Goal: Task Accomplishment & Management: Complete application form

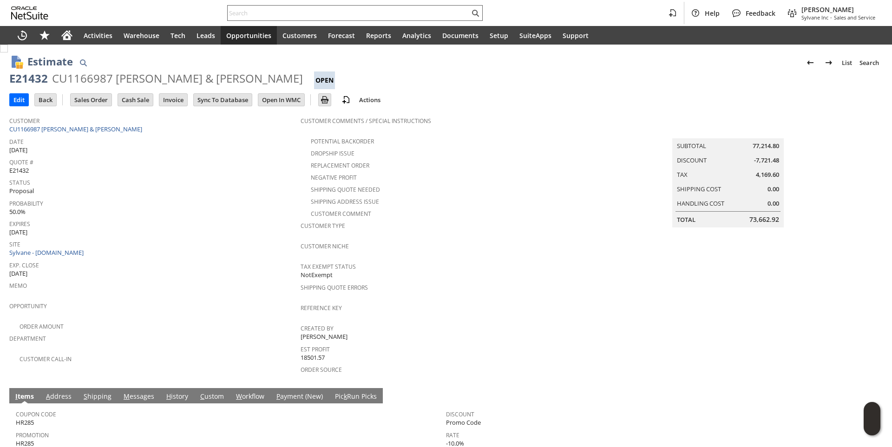
click at [265, 13] on input "text" at bounding box center [349, 12] width 242 height 11
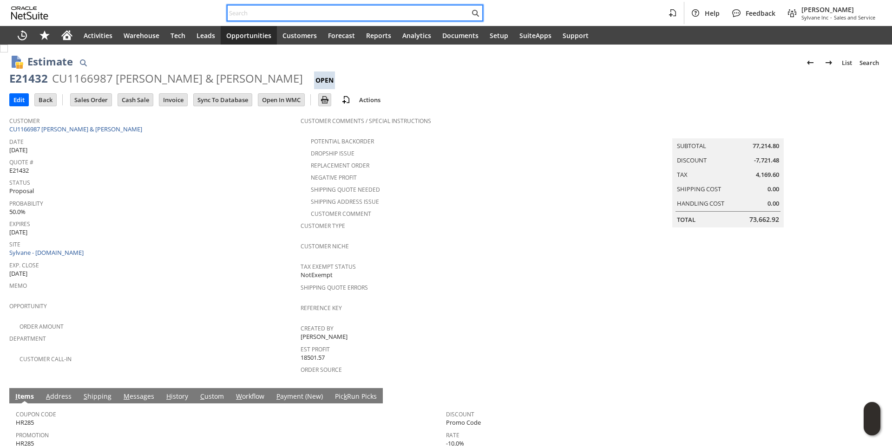
paste input "8454907220"
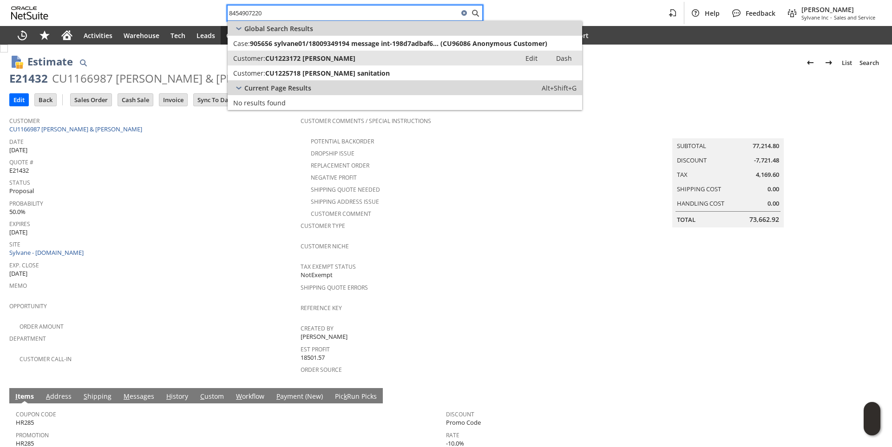
type input "8454907220"
click at [313, 54] on span "CU1223172 TYRONE J MAYFIELD" at bounding box center [310, 58] width 90 height 9
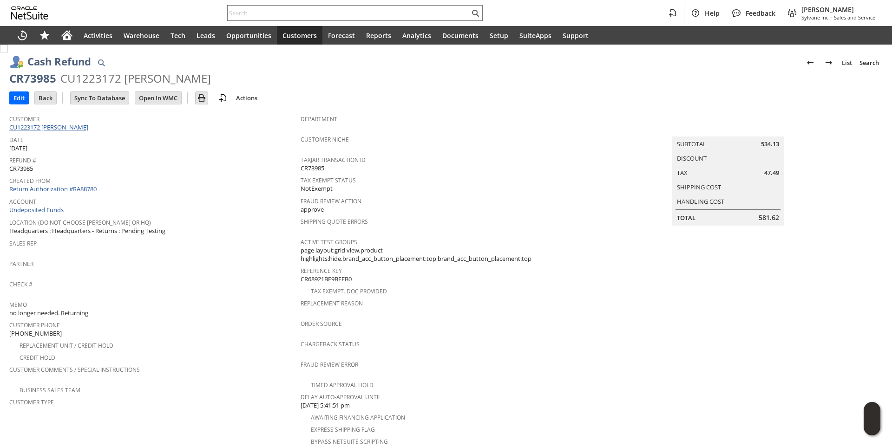
click at [76, 131] on link "CU1223172 [PERSON_NAME]" at bounding box center [49, 127] width 81 height 8
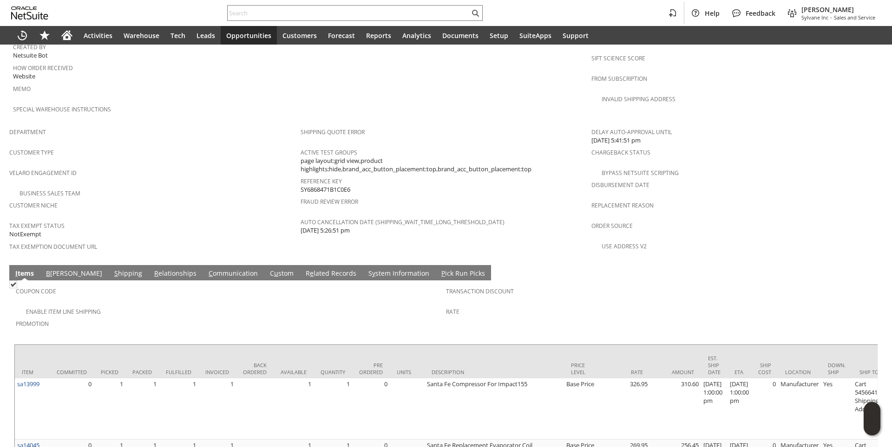
click at [58, 269] on link "B illing" at bounding box center [74, 274] width 61 height 10
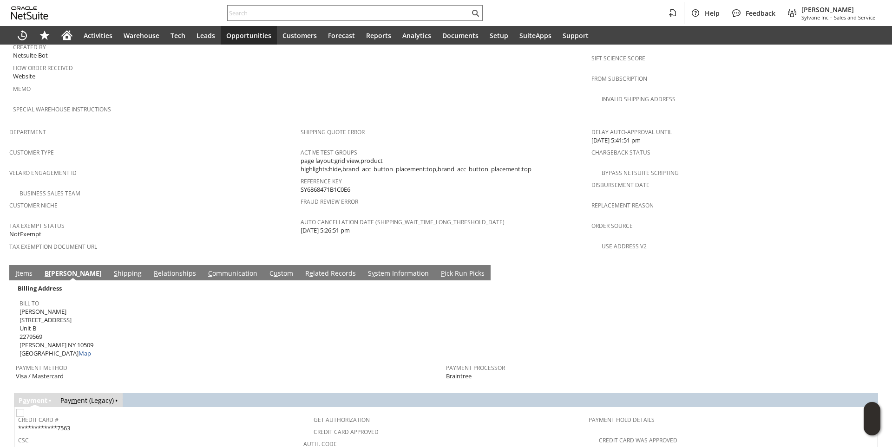
click at [111, 269] on link "S hipping" at bounding box center [127, 274] width 33 height 10
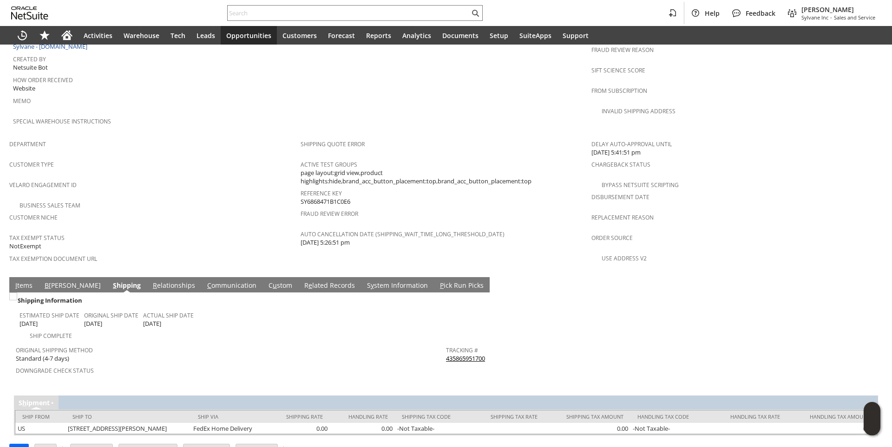
click at [8, 274] on div "Sales Order List Search S1334862 CU1223172 TYRONE J MAYFIELD Billed Go Edit Bac…" at bounding box center [446, 8] width 892 height 924
click at [15, 277] on td "I tems" at bounding box center [23, 284] width 29 height 15
click at [27, 281] on link "I tems" at bounding box center [24, 286] width 22 height 10
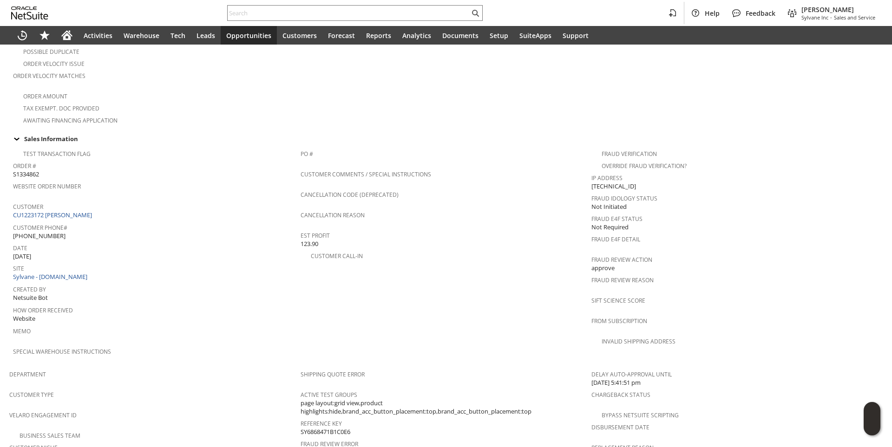
scroll to position [391, 0]
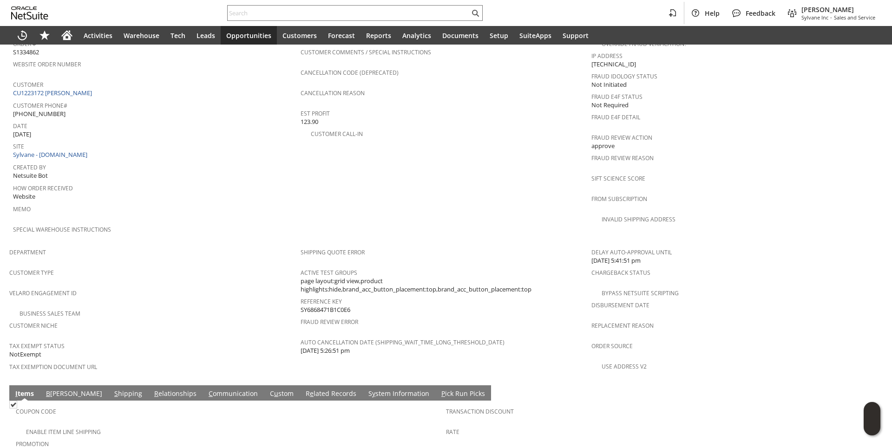
click at [56, 389] on link "B illing" at bounding box center [74, 394] width 61 height 10
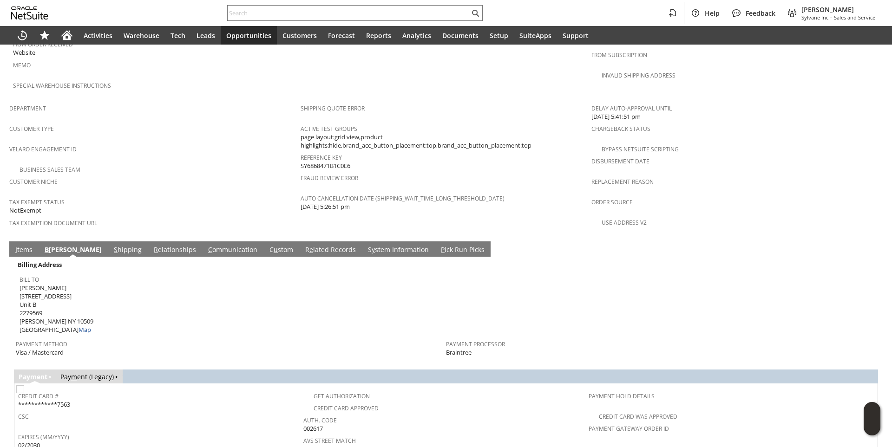
scroll to position [669, 0]
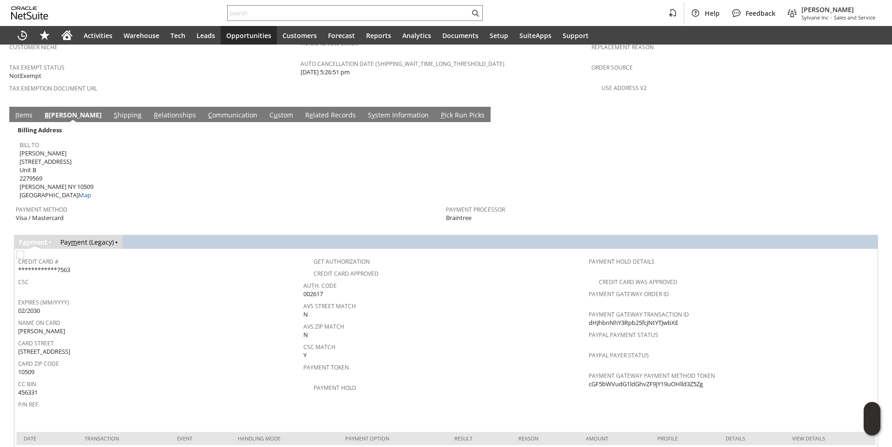
click at [23, 111] on link "I tems" at bounding box center [24, 116] width 22 height 10
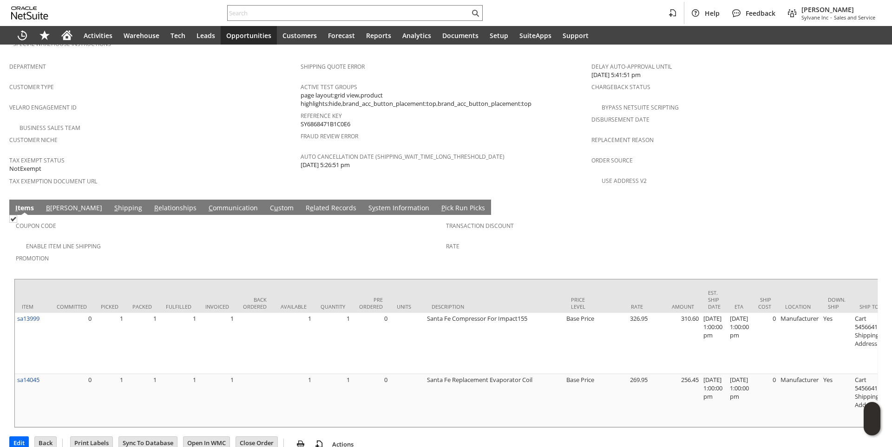
scroll to position [298, 0]
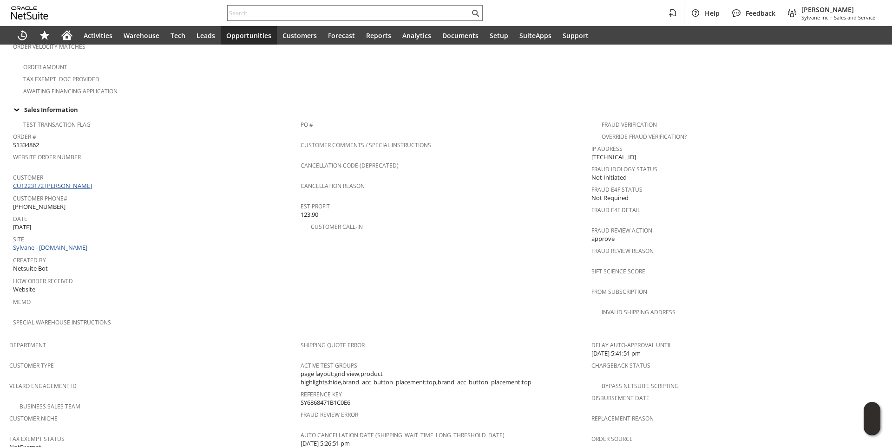
click at [70, 182] on link "CU1223172 TYRONE J MAYFIELD" at bounding box center [53, 186] width 81 height 8
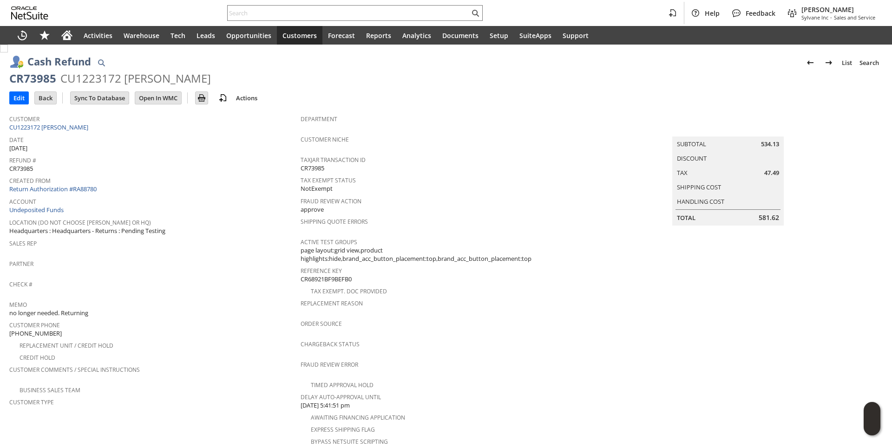
click at [32, 80] on div "CR73985" at bounding box center [32, 78] width 47 height 15
copy div "CR73985"
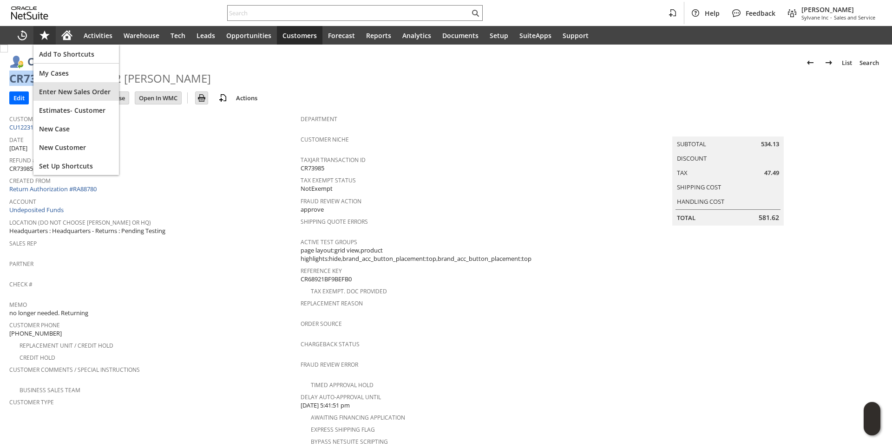
click at [70, 89] on span "Enter New Sales Order" at bounding box center [76, 91] width 74 height 9
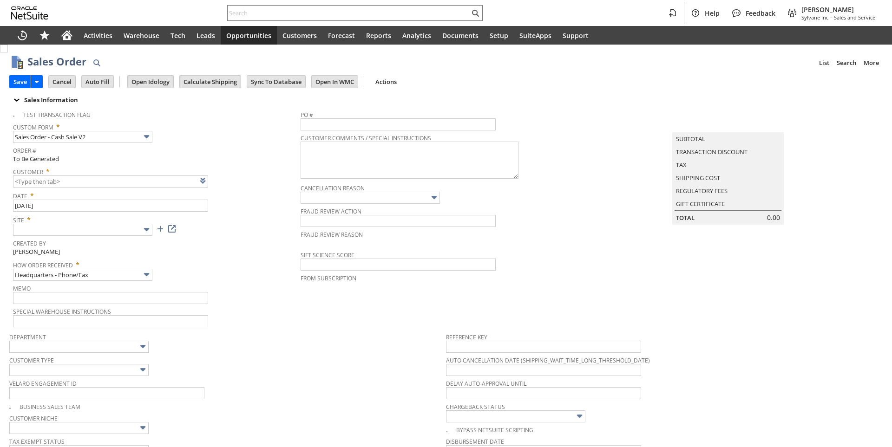
click at [142, 231] on img at bounding box center [146, 229] width 11 height 11
type input "Intelligent Recommendations ⁰"
type input "Add"
type input "Copy Previous"
type input "Sylvane - [DOMAIN_NAME]"
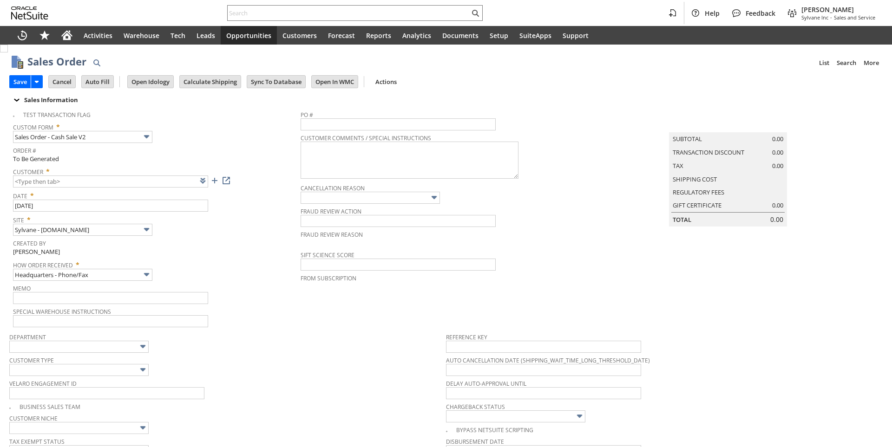
click at [222, 248] on div "Created By Brock Bare" at bounding box center [154, 247] width 283 height 20
click at [212, 183] on link at bounding box center [214, 181] width 10 height 10
type input "CU1237254 William Frerichs"
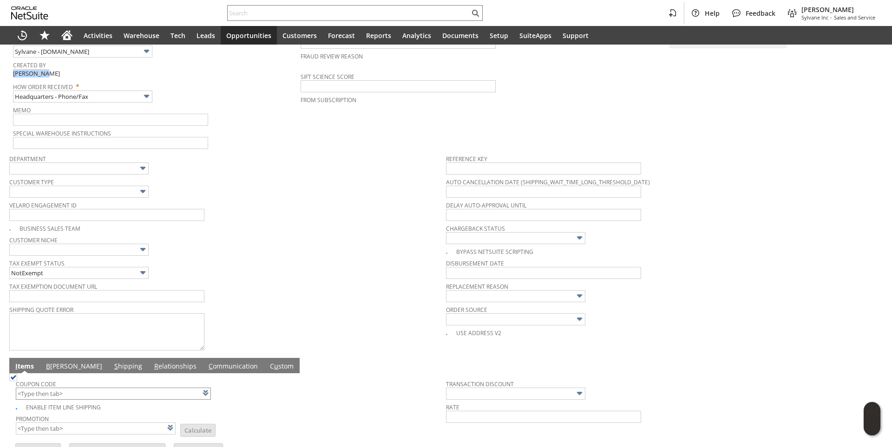
scroll to position [306, 0]
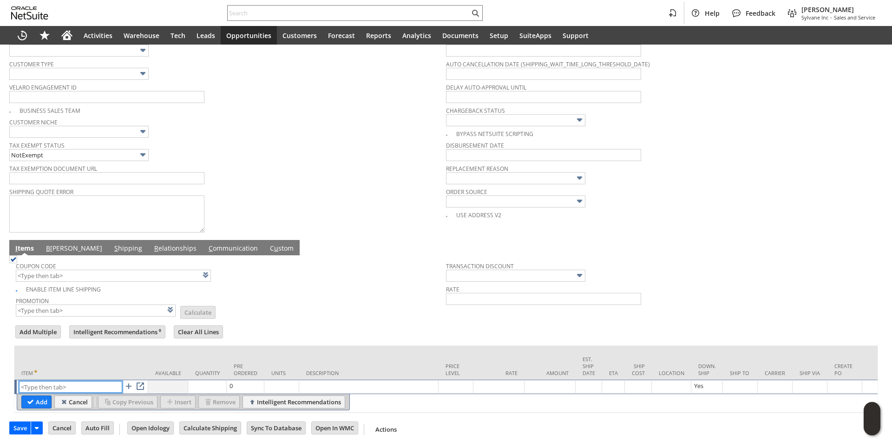
click at [52, 381] on input "text" at bounding box center [70, 387] width 103 height 12
paste input "he8720"
type input "he8720"
click at [204, 346] on td "Quantity" at bounding box center [207, 363] width 39 height 34
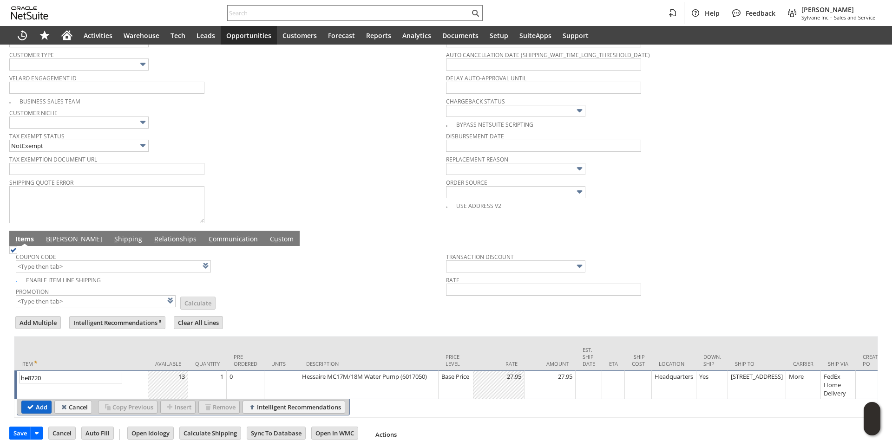
click at [38, 411] on input "Add" at bounding box center [36, 407] width 29 height 12
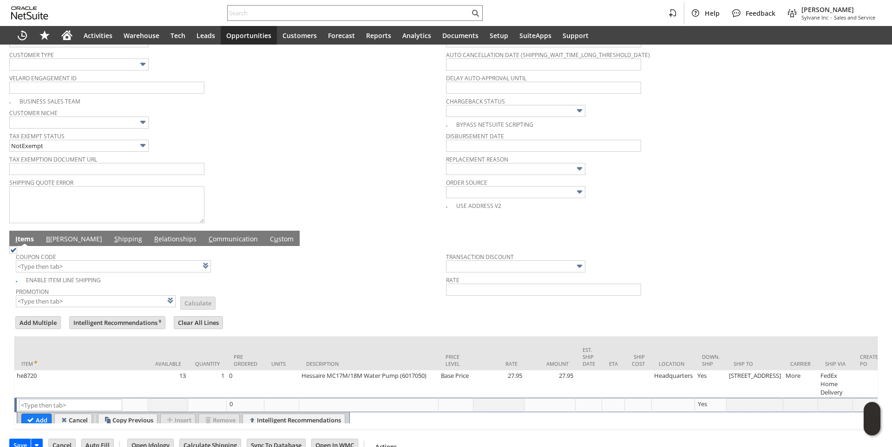
scroll to position [0, 0]
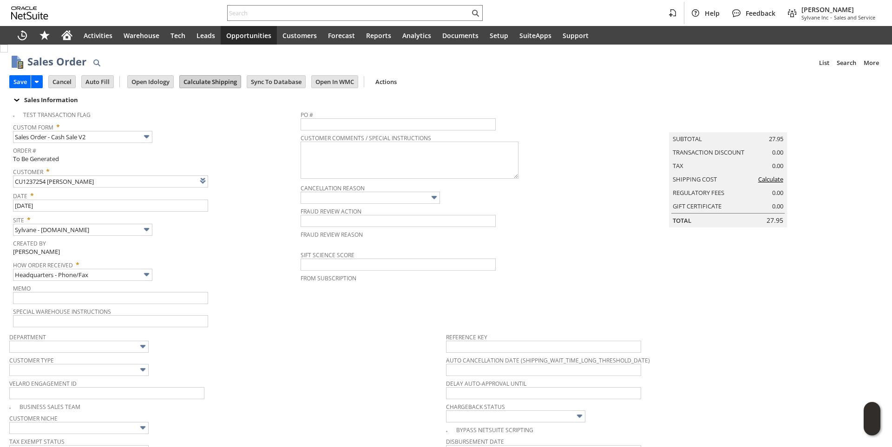
click at [207, 78] on input "Calculate Shipping" at bounding box center [210, 82] width 61 height 12
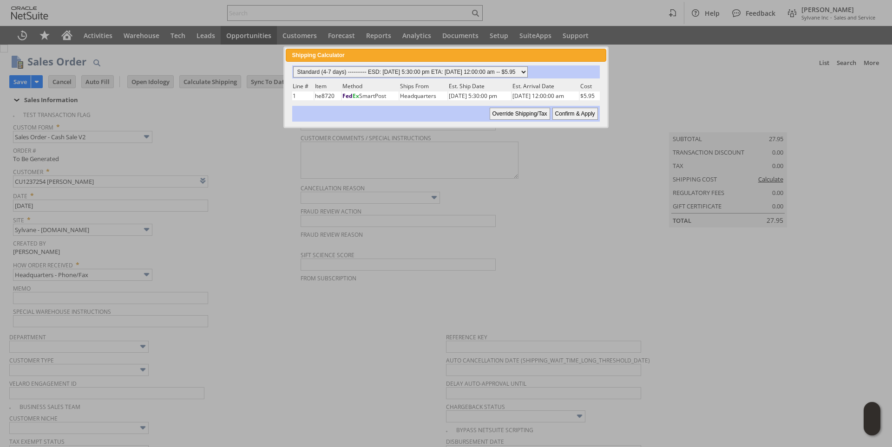
drag, startPoint x: 542, startPoint y: 70, endPoint x: 542, endPoint y: 76, distance: 6.1
click at [528, 70] on select "Standard (4-7 days) ---------- ESD: 08/25/2025 5:30:00 pm ETA: 08/28/2025 12:00…" at bounding box center [410, 71] width 235 height 11
select select "3 Day ------------------------ ESD: 08/25/2025 5:30:00 pm ETA: 08/27/2025 12:00…"
click at [293, 66] on select "Standard (4-7 days) ---------- ESD: 08/25/2025 5:30:00 pm ETA: 08/28/2025 12:00…" at bounding box center [410, 71] width 235 height 11
click at [574, 117] on input "Confirm & Apply" at bounding box center [575, 114] width 46 height 12
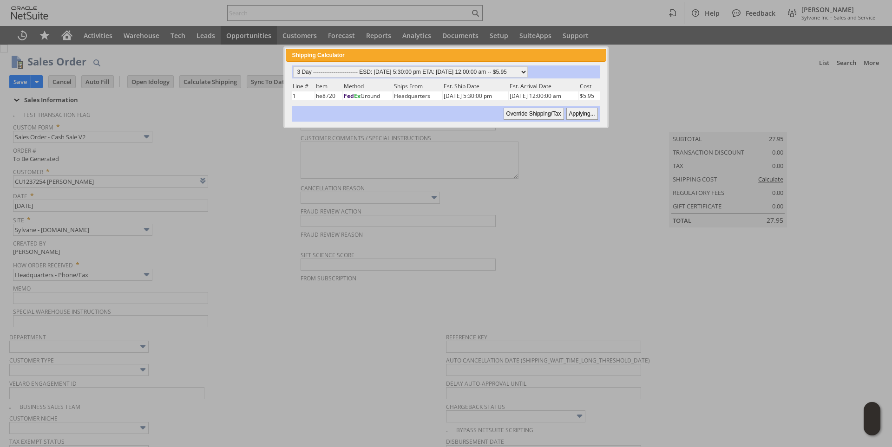
type input "Add"
type input "Copy Previous"
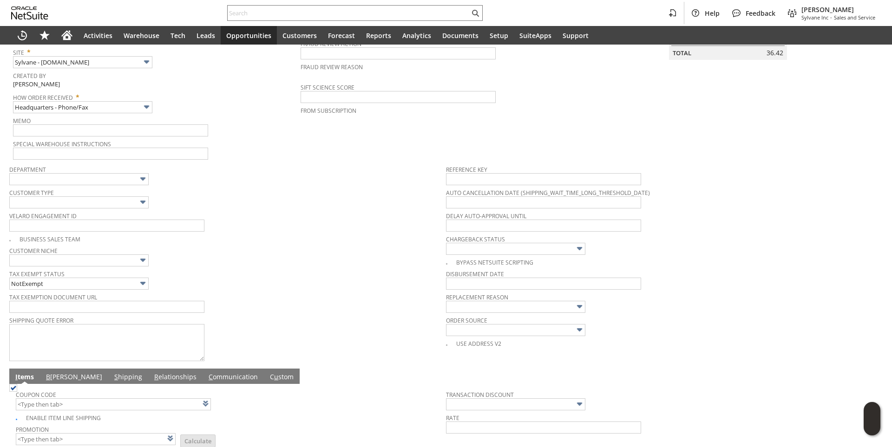
scroll to position [325, 0]
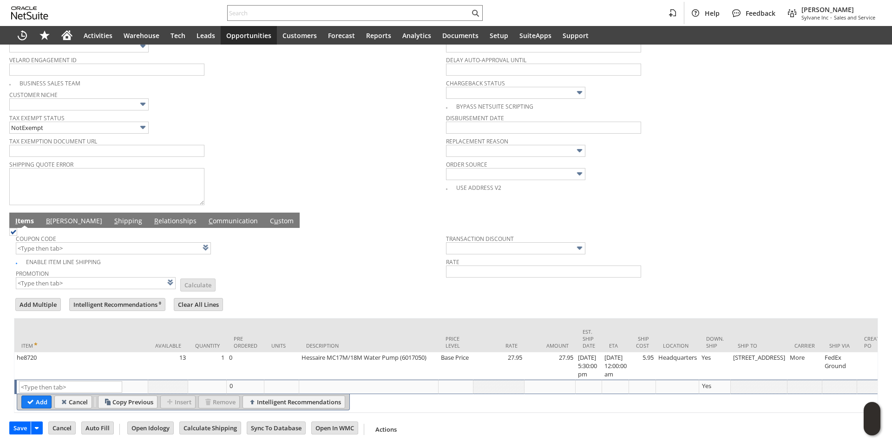
click at [55, 224] on link "B illing" at bounding box center [74, 221] width 61 height 10
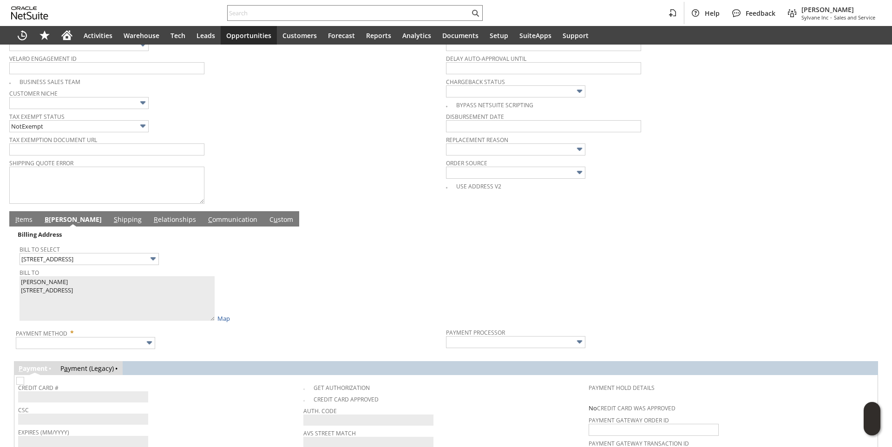
click at [267, 265] on div "Bill To Select 102 Limestone Creek Rd" at bounding box center [231, 254] width 422 height 22
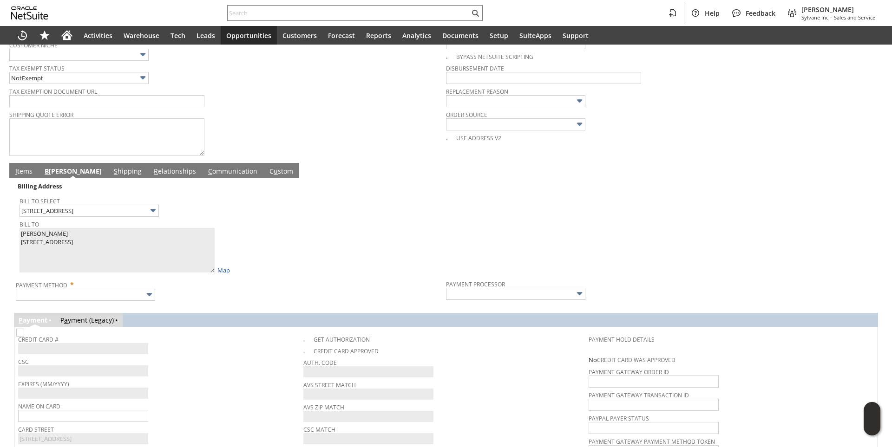
scroll to position [418, 0]
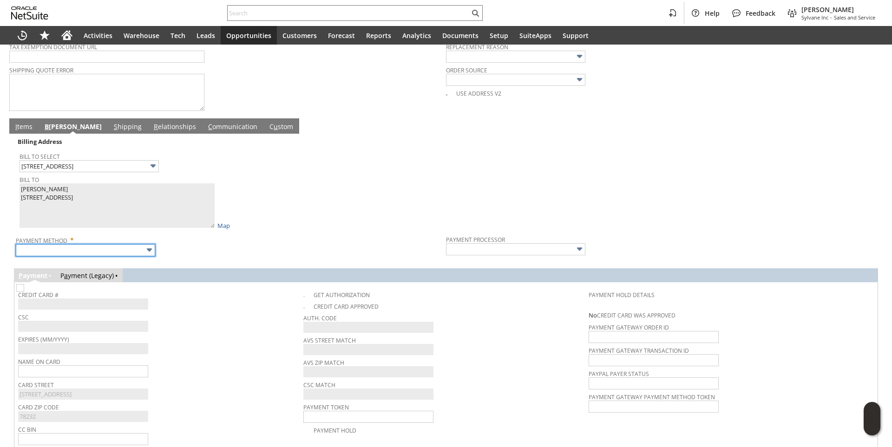
click at [118, 251] on input "text" at bounding box center [85, 250] width 139 height 12
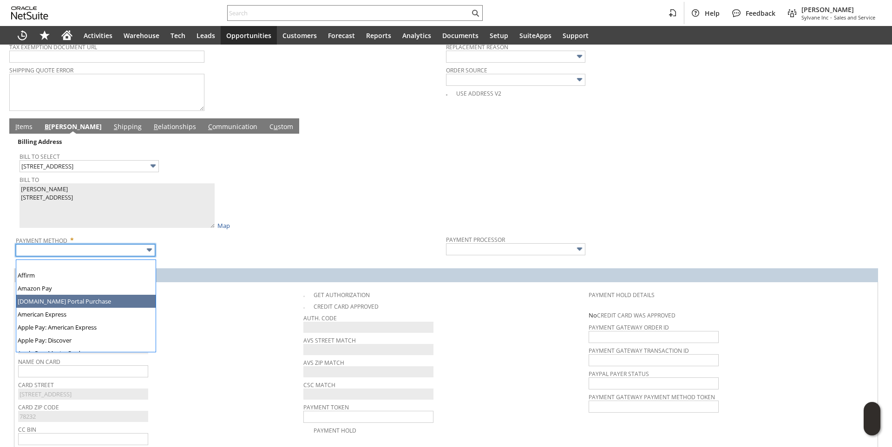
scroll to position [0, 0]
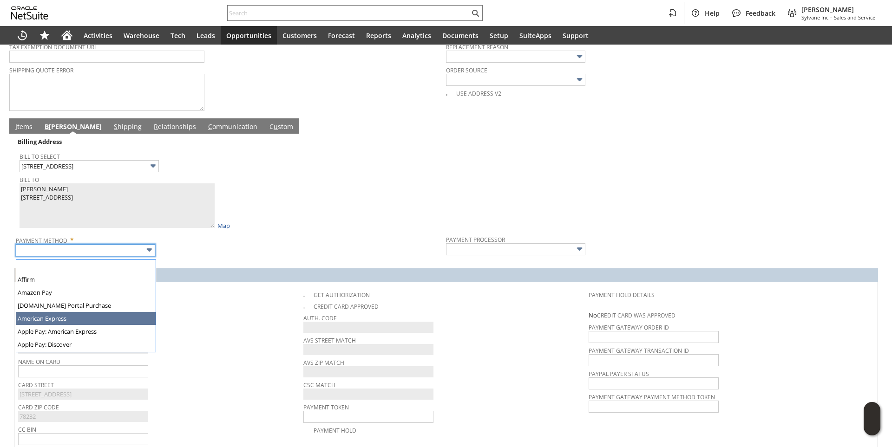
type input "American Express"
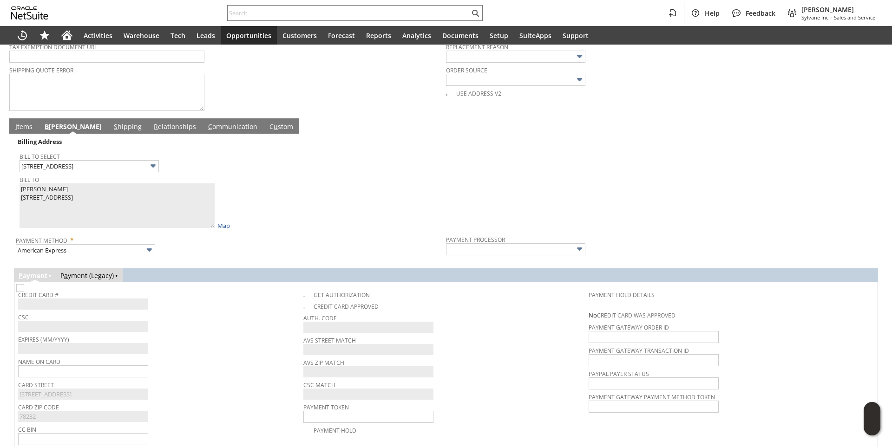
type input "Braintree"
checkbox input "true"
click at [207, 339] on span "Expires (MM/YYYY)" at bounding box center [158, 338] width 281 height 10
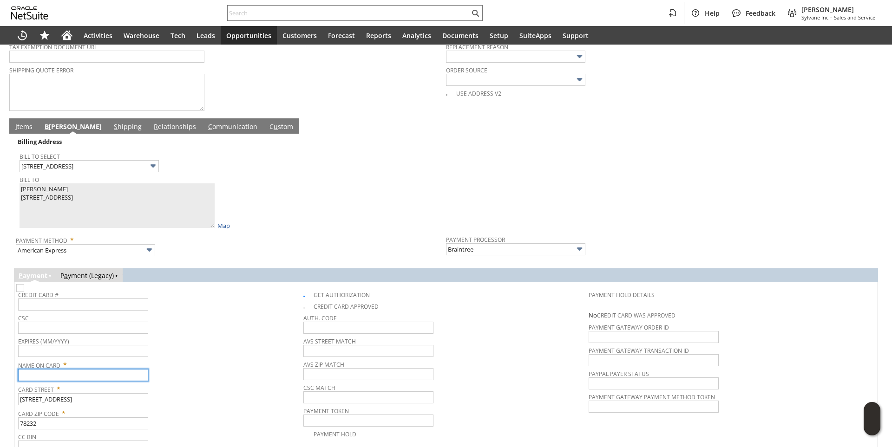
click at [51, 378] on input "text" at bounding box center [83, 375] width 130 height 12
paste input "William Frerichs"
type input "William Frerichs"
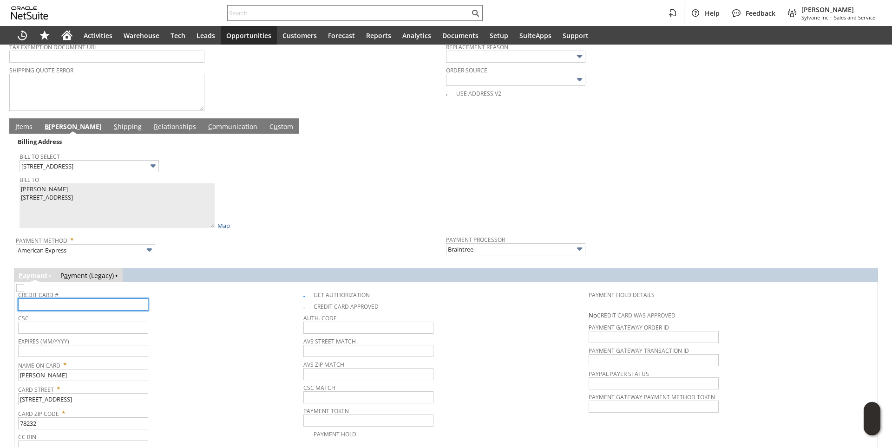
click at [102, 310] on input "text" at bounding box center [83, 305] width 130 height 12
type input "371711833094009"
click at [190, 349] on div "Expires (MM/YYYY)" at bounding box center [158, 346] width 281 height 22
click at [81, 357] on input "text" at bounding box center [83, 351] width 130 height 12
type input "07/2030"
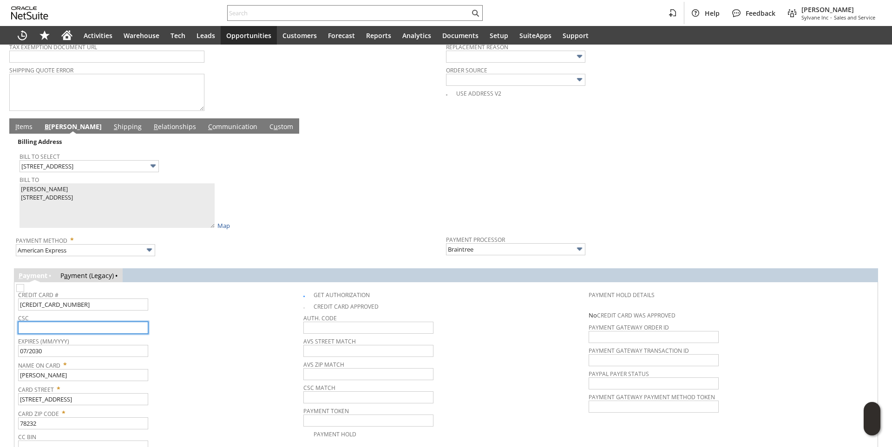
click at [98, 334] on input "text" at bounding box center [83, 328] width 130 height 12
type input "5645"
click at [222, 345] on span "Expires (MM/YYYY)" at bounding box center [158, 340] width 281 height 10
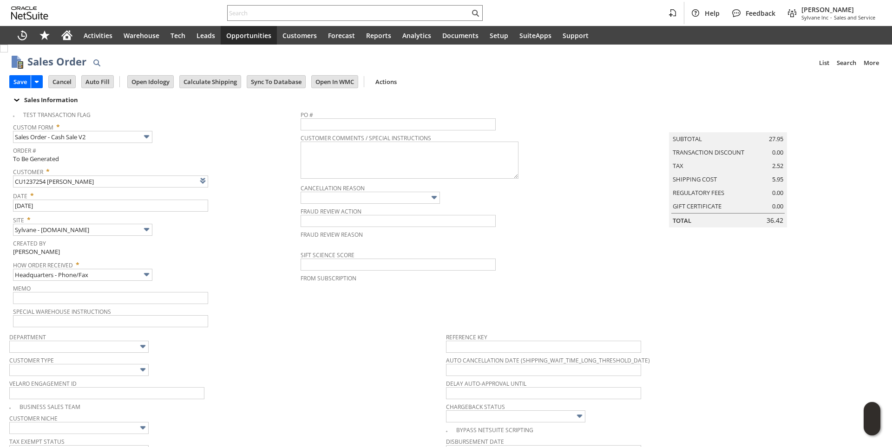
click at [17, 74] on td "Save" at bounding box center [28, 81] width 39 height 17
click at [18, 90] on td "Save" at bounding box center [28, 81] width 39 height 17
click at [18, 84] on input "Save" at bounding box center [20, 82] width 21 height 12
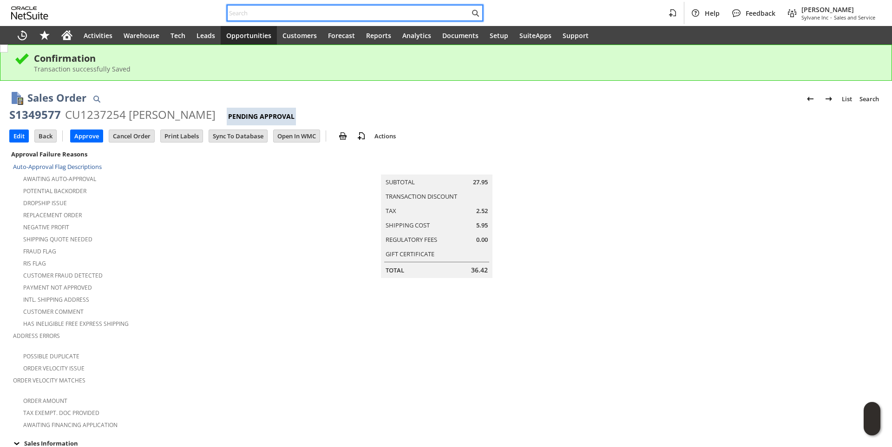
paste input "6085741264"
type input "6085741264"
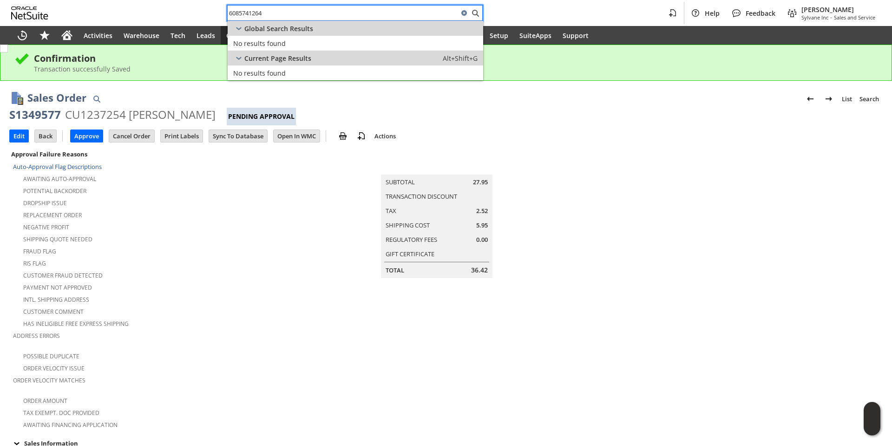
drag, startPoint x: 281, startPoint y: 14, endPoint x: -17, endPoint y: 20, distance: 298.2
click at [0, 20] on html "6085741264 Help Feedback [PERSON_NAME] Sylvane Inc - Sales and Service Activiti…" at bounding box center [446, 223] width 892 height 447
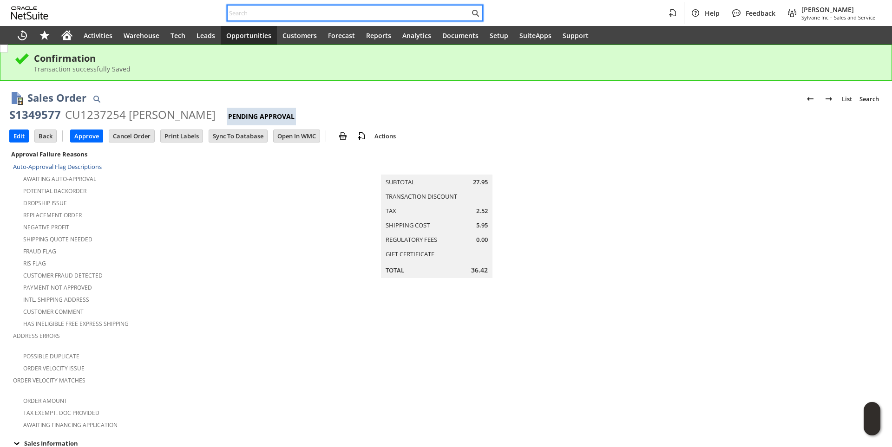
click at [246, 15] on input "text" at bounding box center [349, 12] width 242 height 11
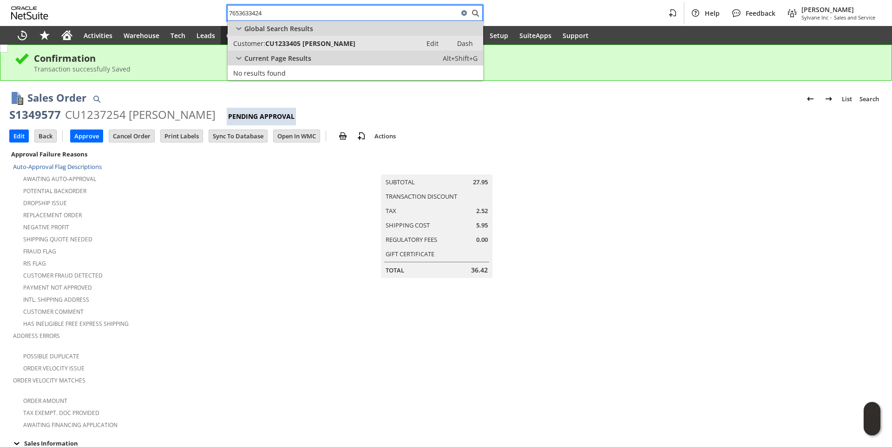
type input "7653633424"
click at [315, 39] on span "CU1233405 [PERSON_NAME]" at bounding box center [310, 43] width 90 height 9
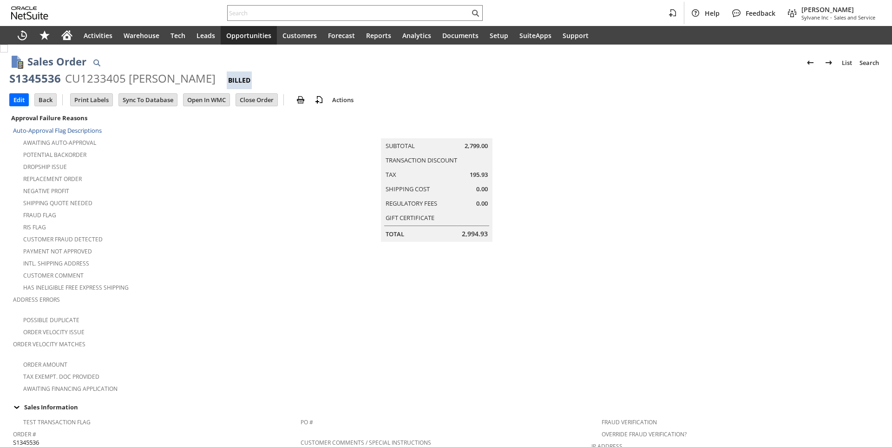
scroll to position [507, 0]
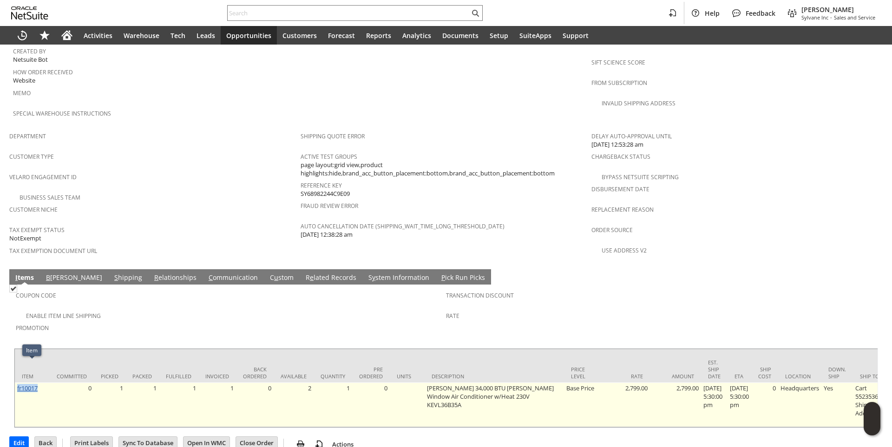
drag, startPoint x: 40, startPoint y: 365, endPoint x: 17, endPoint y: 367, distance: 23.4
click at [17, 383] on td "fr10017" at bounding box center [32, 405] width 35 height 45
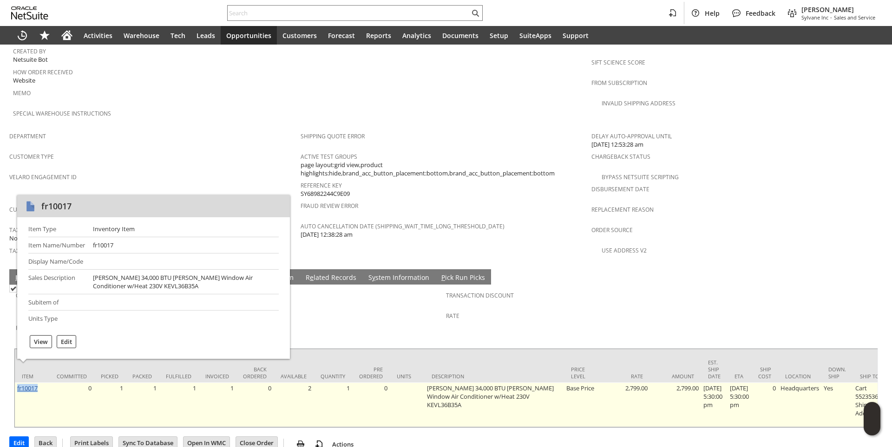
copy link "fr10017"
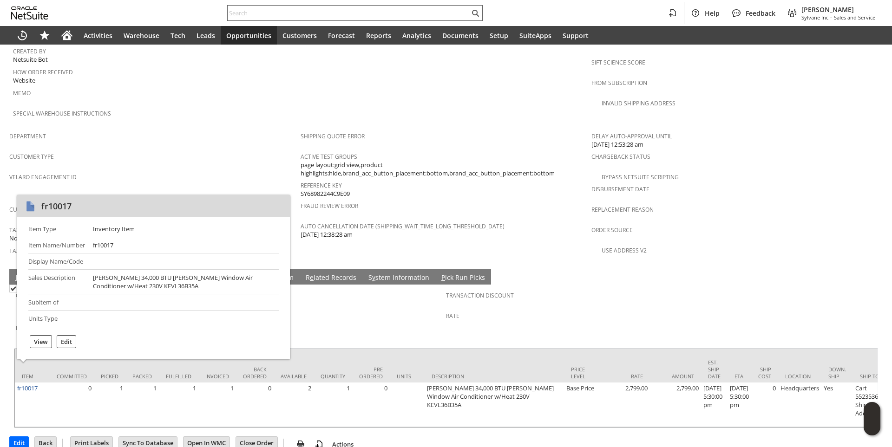
click at [267, 12] on input "text" at bounding box center [349, 12] width 242 height 11
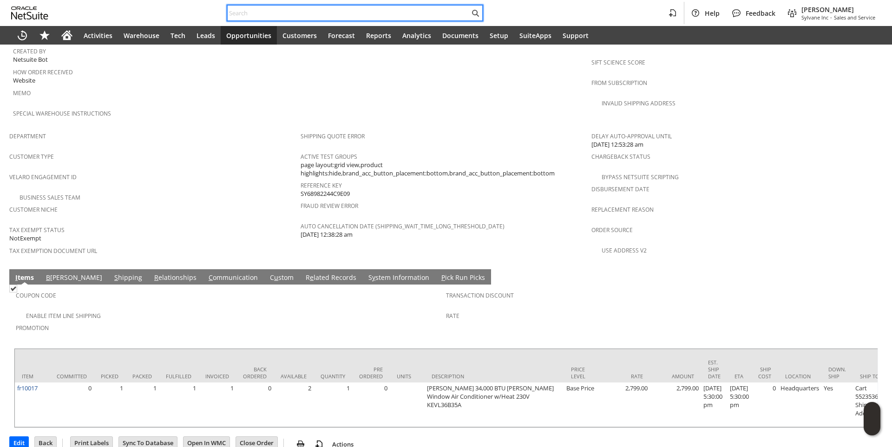
paste input "6085153054"
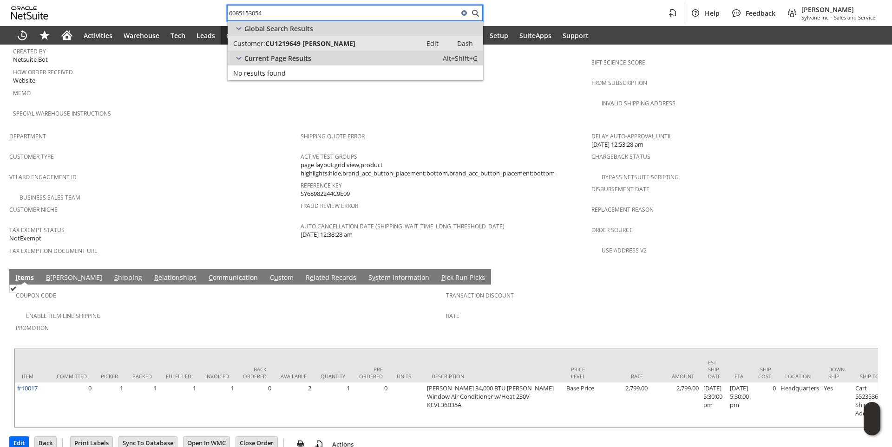
type input "6085153054"
click at [307, 49] on link "Customer: CU1219649 [PERSON_NAME] Edit Dash" at bounding box center [355, 43] width 255 height 15
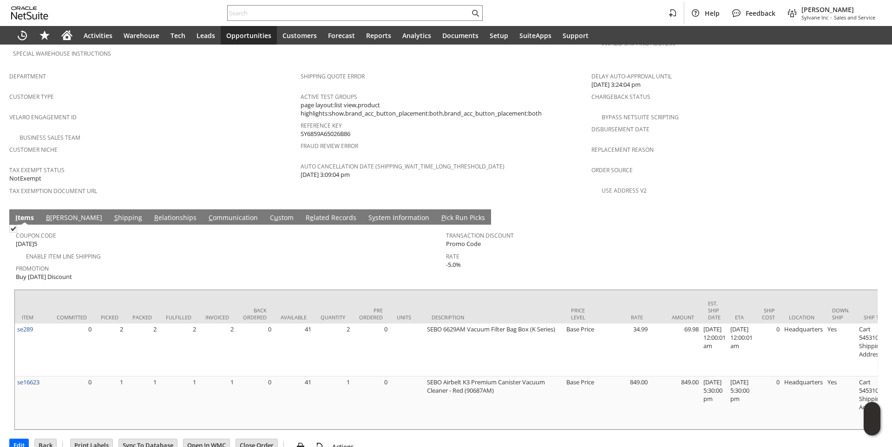
scroll to position [568, 0]
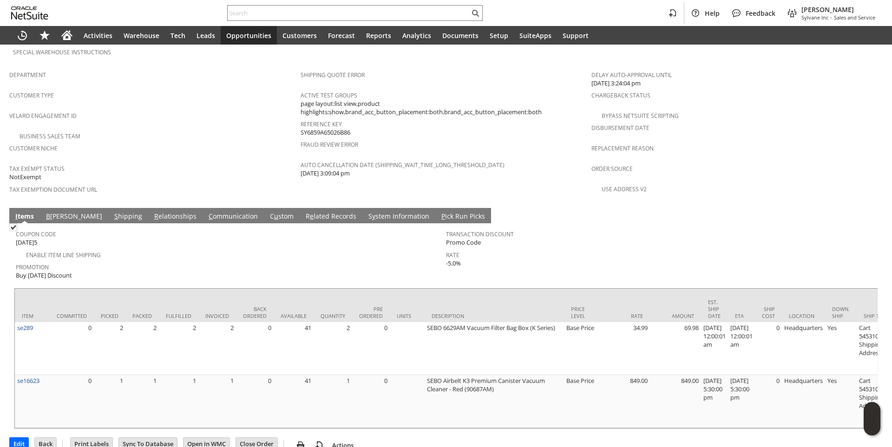
click at [112, 212] on link "S hipping" at bounding box center [128, 217] width 33 height 10
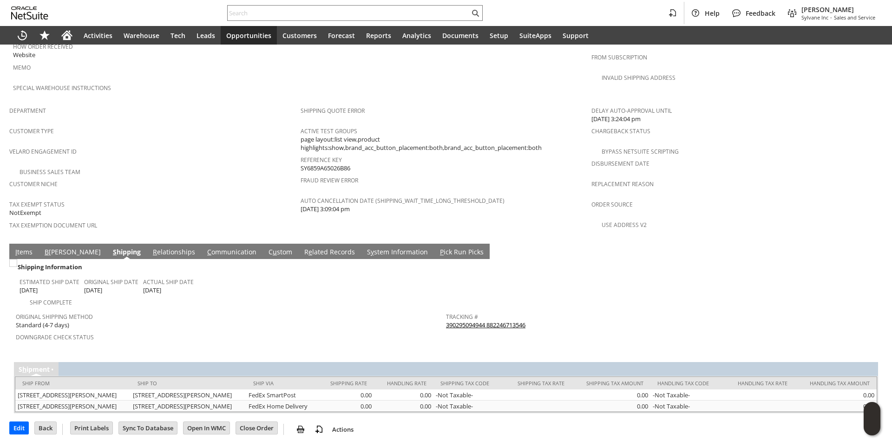
click at [22, 248] on link "I tems" at bounding box center [24, 253] width 22 height 10
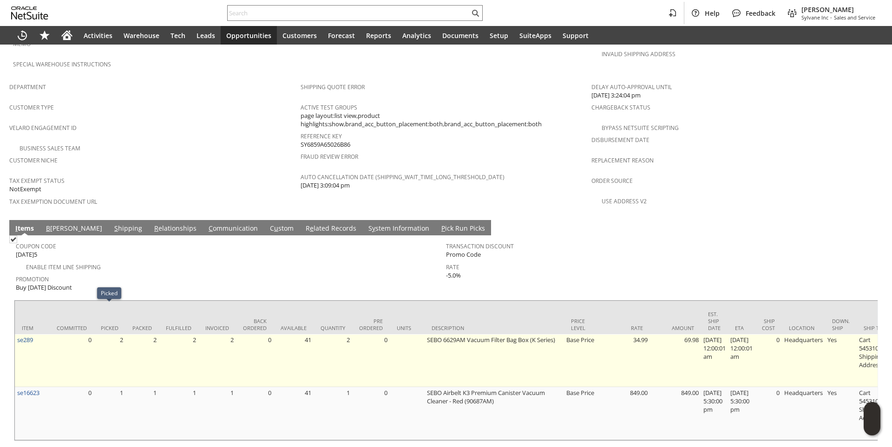
scroll to position [568, 0]
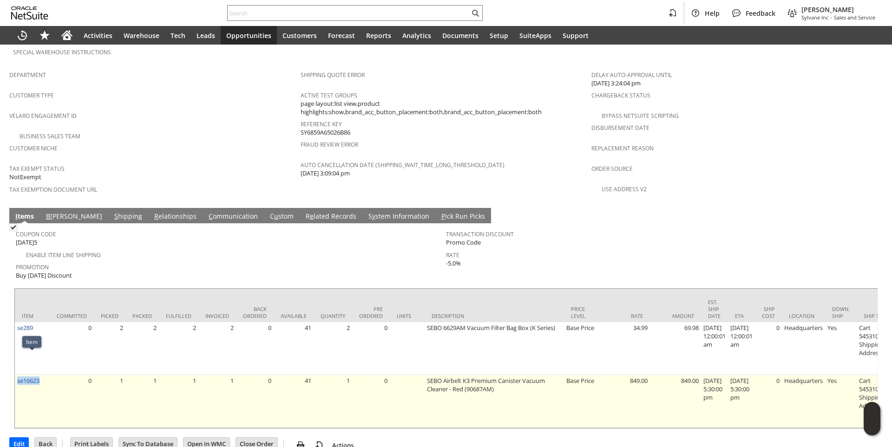
drag, startPoint x: 42, startPoint y: 358, endPoint x: 16, endPoint y: 360, distance: 25.6
click at [16, 375] on td "se16623" at bounding box center [32, 401] width 35 height 53
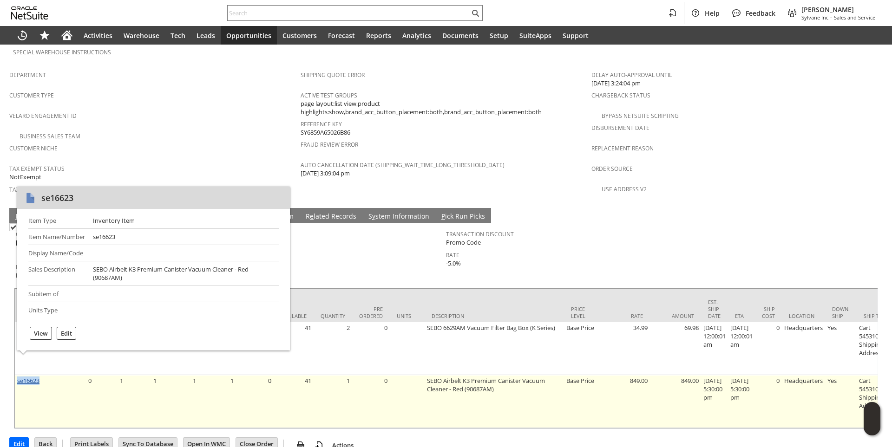
copy link "se16623"
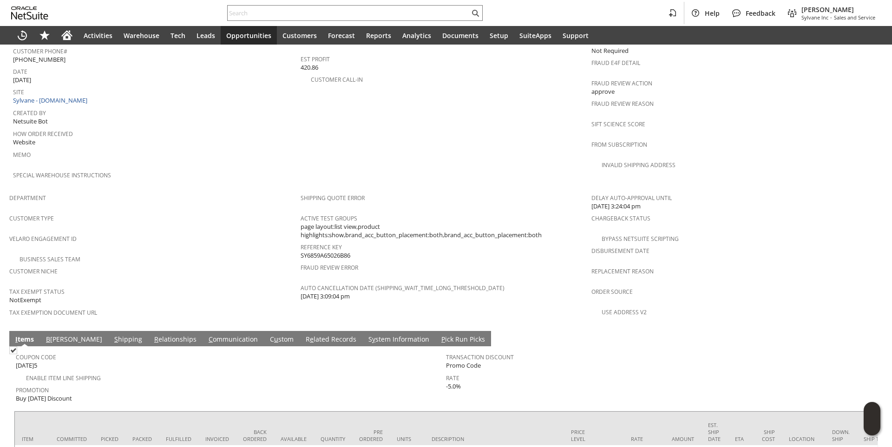
scroll to position [382, 0]
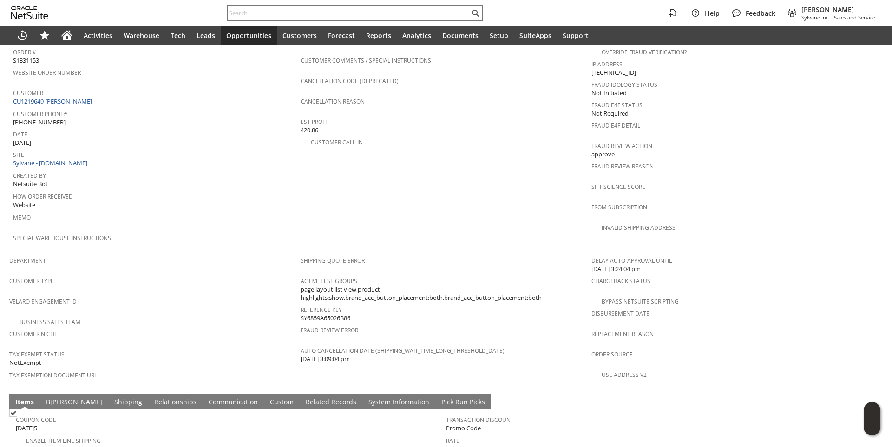
click at [69, 97] on link "CU1219649 [PERSON_NAME]" at bounding box center [53, 101] width 81 height 8
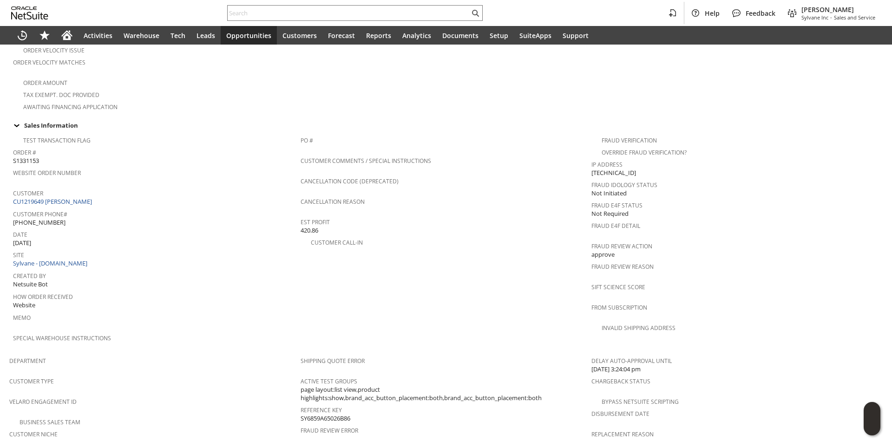
scroll to position [265, 0]
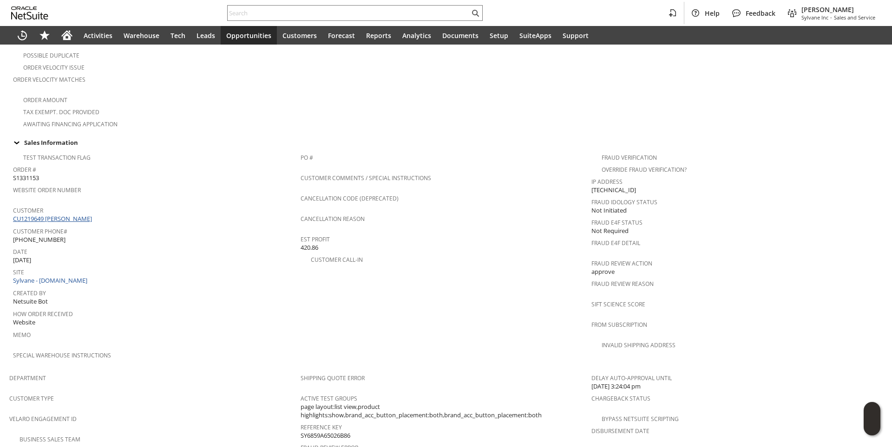
click at [76, 215] on link "CU1219649 [PERSON_NAME]" at bounding box center [53, 219] width 81 height 8
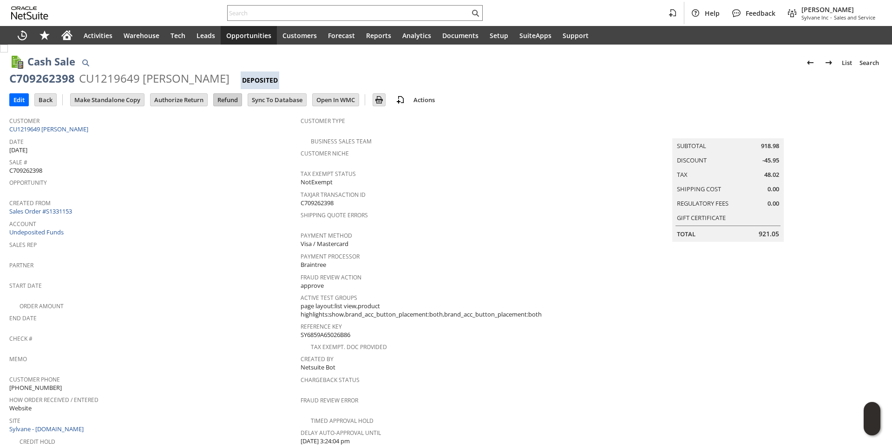
click at [228, 103] on input "Refund" at bounding box center [228, 100] width 28 height 12
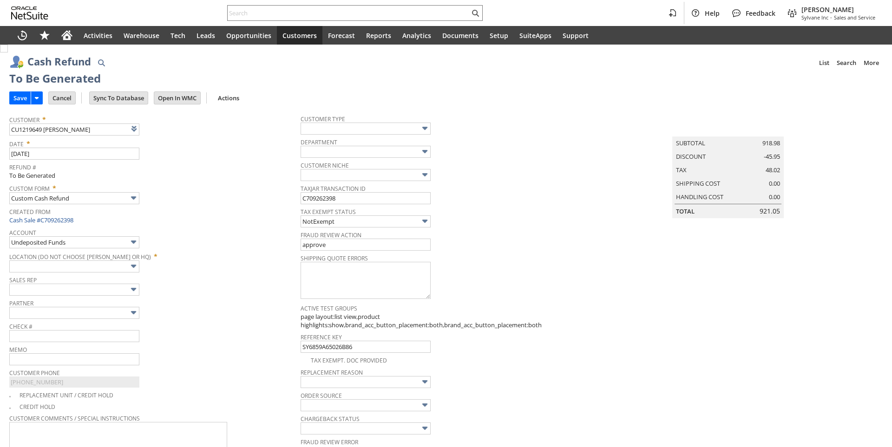
type input "Regions - Merchant 0414"
type input "Headquarters : Head... : Pending Testing"
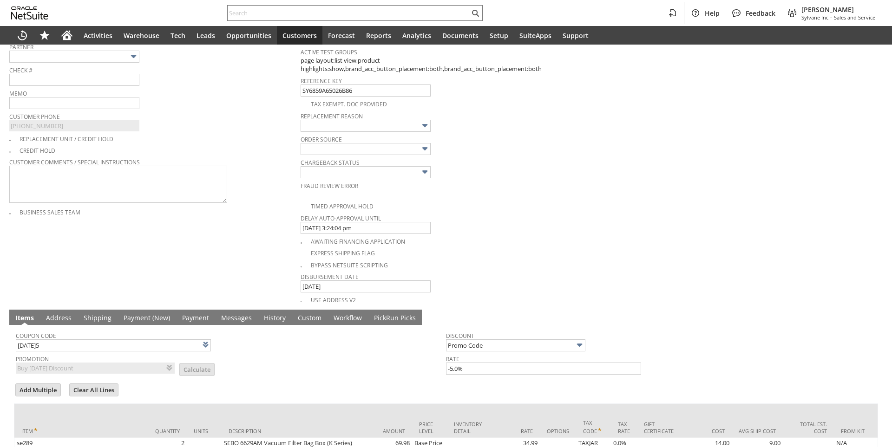
type input "TODAY5"
type input "Buy Today Discount"
type input "-5.0%"
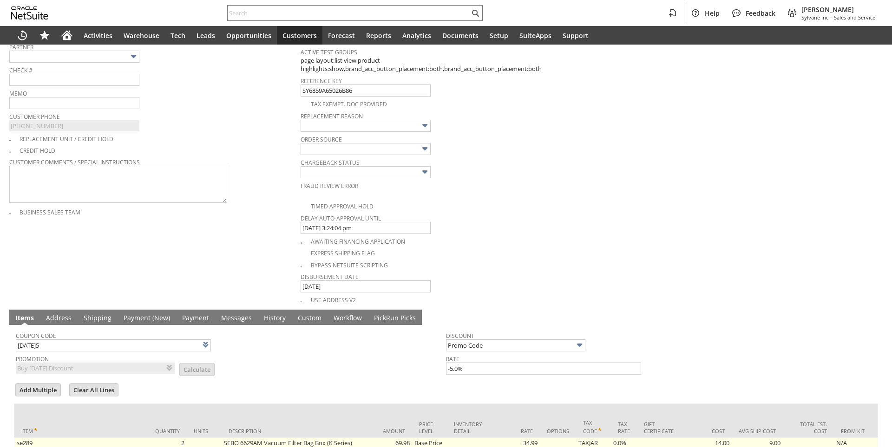
scroll to position [394, 0]
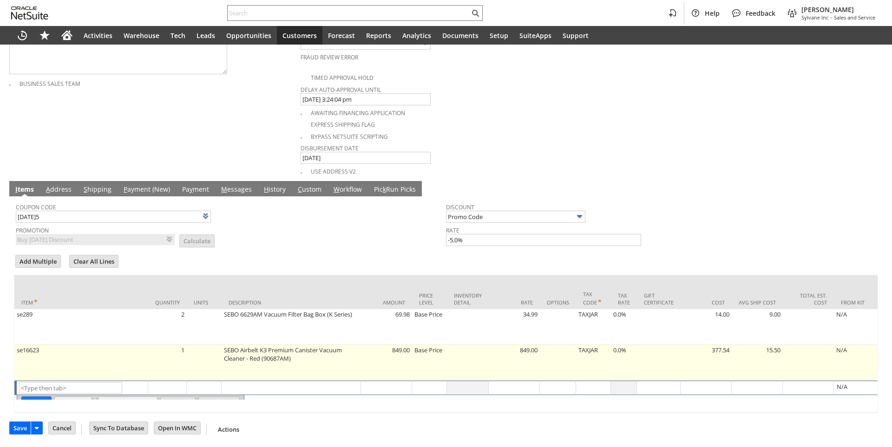
click at [86, 353] on td "se16623" at bounding box center [81, 363] width 134 height 36
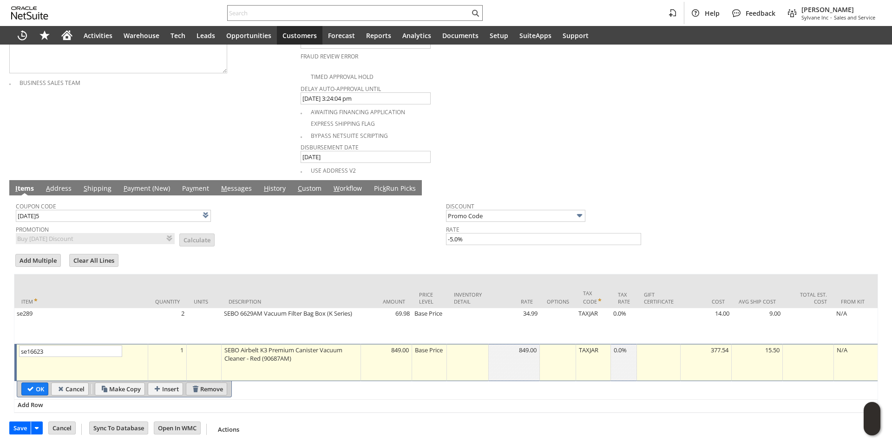
click at [199, 383] on input "Remove" at bounding box center [206, 389] width 40 height 12
type input "Add"
type input "Copy Previous"
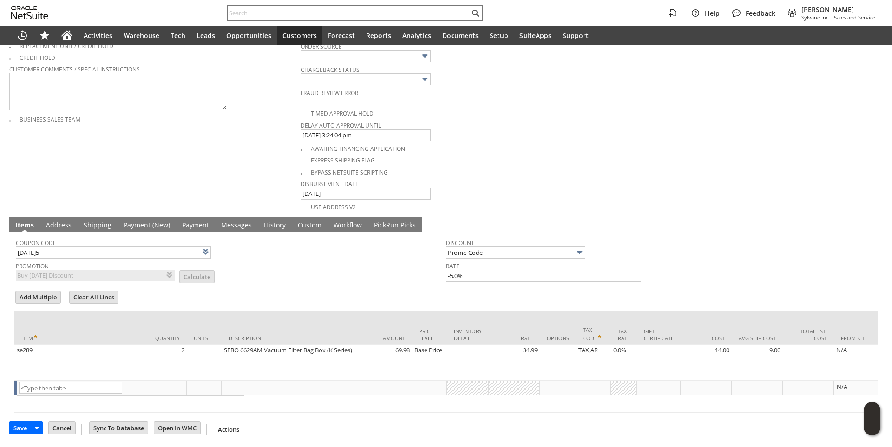
scroll to position [358, 0]
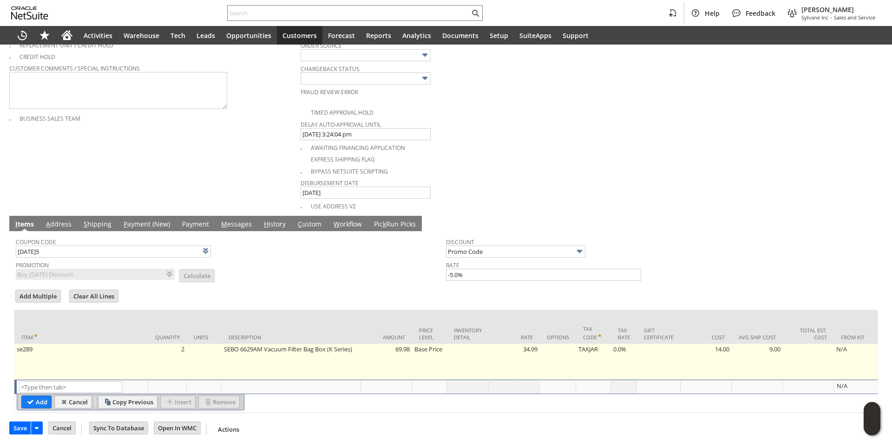
click at [64, 359] on td "se289" at bounding box center [81, 362] width 134 height 36
type input "34.99"
type input "se289"
type input "OK"
type input "Make Copy"
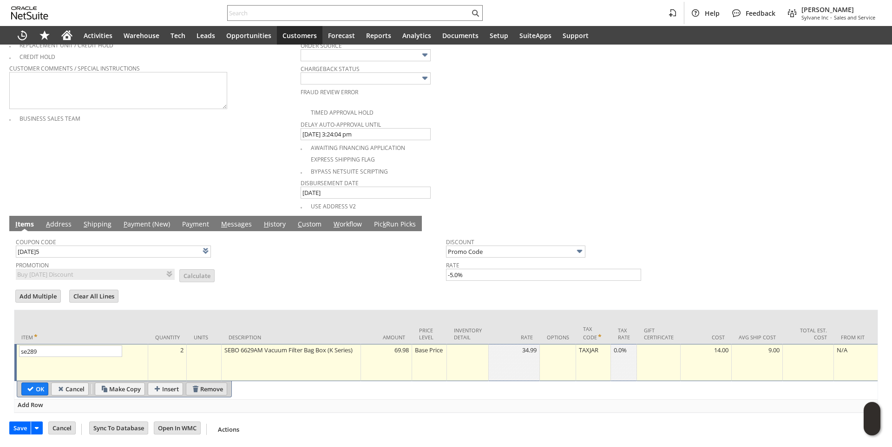
click at [208, 383] on input "Remove" at bounding box center [206, 389] width 40 height 12
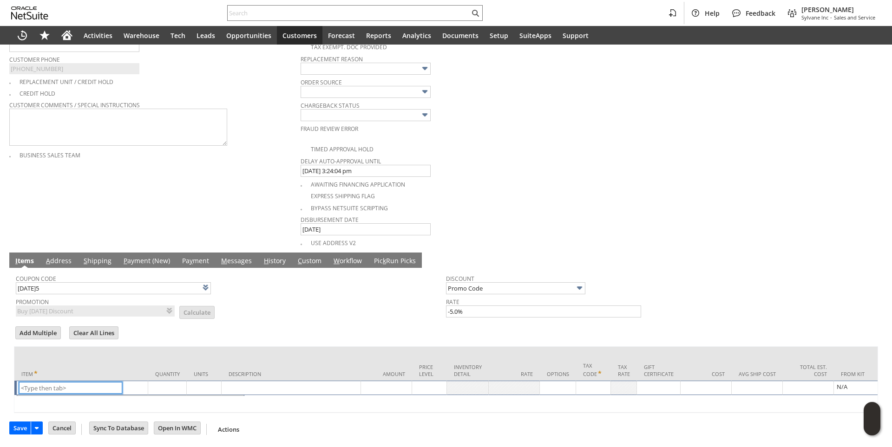
scroll to position [322, 0]
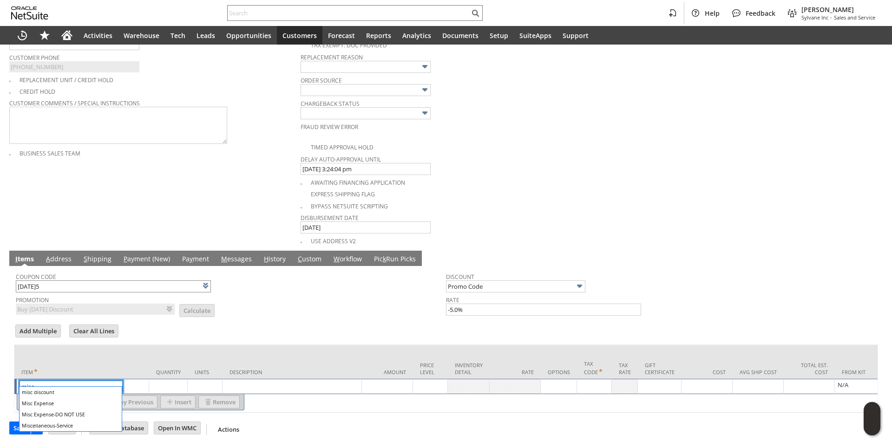
type input "misc"
drag, startPoint x: 66, startPoint y: 283, endPoint x: -85, endPoint y: 281, distance: 150.9
click at [0, 281] on html "Help Feedback Brock Bare Sylvane Inc - Sales and Service Activities Warehouse T…" at bounding box center [446, 223] width 892 height 447
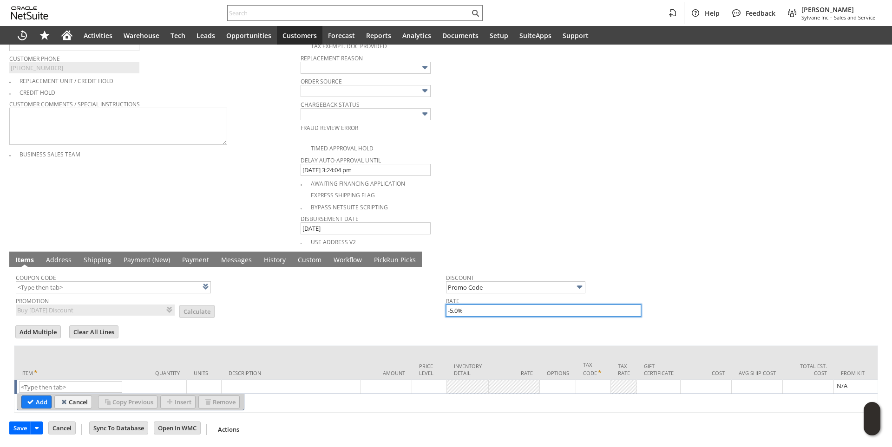
drag, startPoint x: 467, startPoint y: 303, endPoint x: 385, endPoint y: 301, distance: 81.8
click at [385, 301] on tr "Coupon Code Promotion Buy Today Discount List Calculate Discount Promo Code Rat…" at bounding box center [446, 293] width 860 height 49
click at [316, 296] on body "Help Feedback Brock Bare Sylvane Inc - Sales and Service Activities Warehouse T…" at bounding box center [446, 223] width 892 height 447
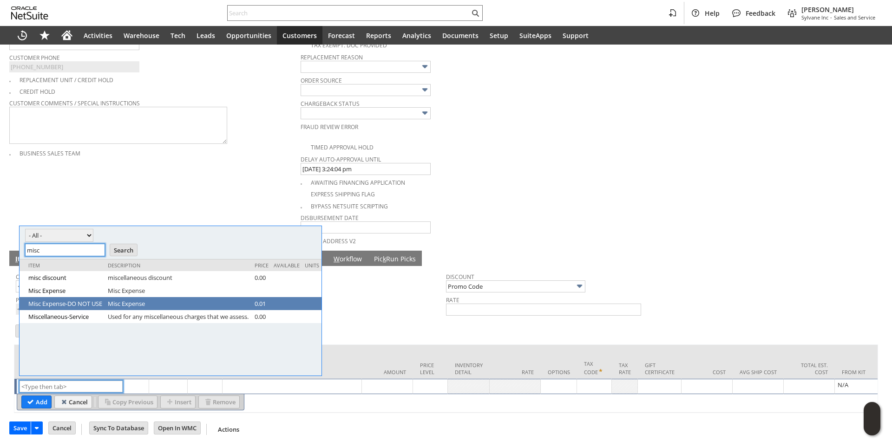
scroll to position [0, 0]
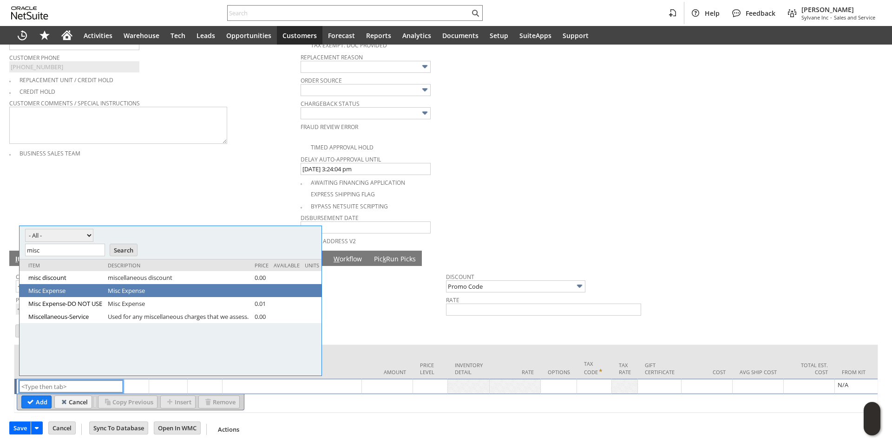
click at [68, 285] on td "Misc Expense" at bounding box center [65, 290] width 79 height 13
click at [66, 291] on link "Misc Expense" at bounding box center [65, 291] width 75 height 8
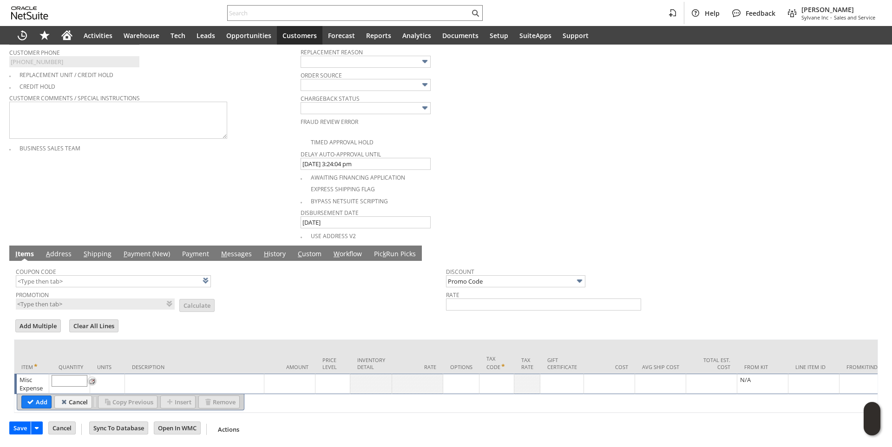
type textarea "Misc Expense"
type input "1"
click at [411, 380] on div at bounding box center [417, 379] width 46 height 9
type input "85.55"
click at [167, 379] on div "Misc Expense" at bounding box center [192, 379] width 134 height 9
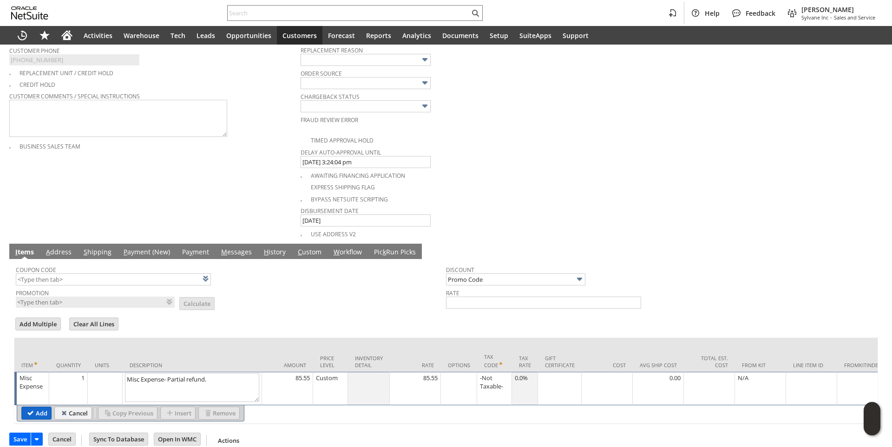
type textarea "Misc Expense- Partial refund."
click at [34, 418] on input "Add" at bounding box center [36, 413] width 29 height 12
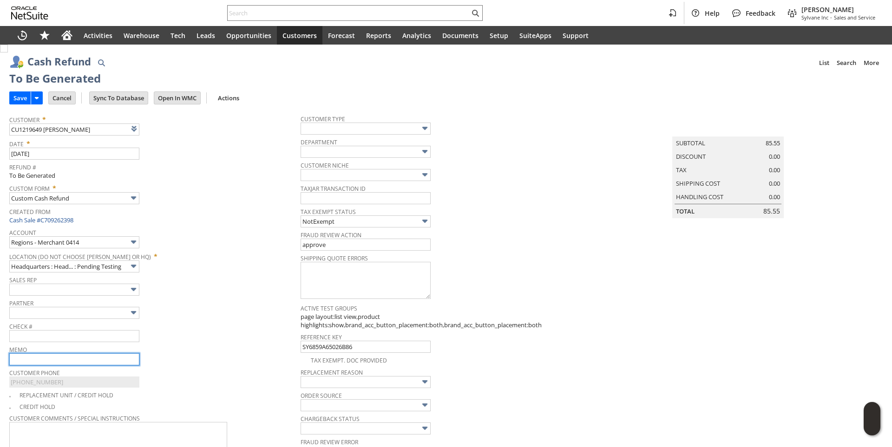
click at [49, 359] on input "text" at bounding box center [74, 359] width 130 height 12
type input "we dropped the price on the vacuum right after customer purchase, refunding the…"
click at [188, 245] on div "Account Regions - Merchant 0414" at bounding box center [152, 237] width 287 height 22
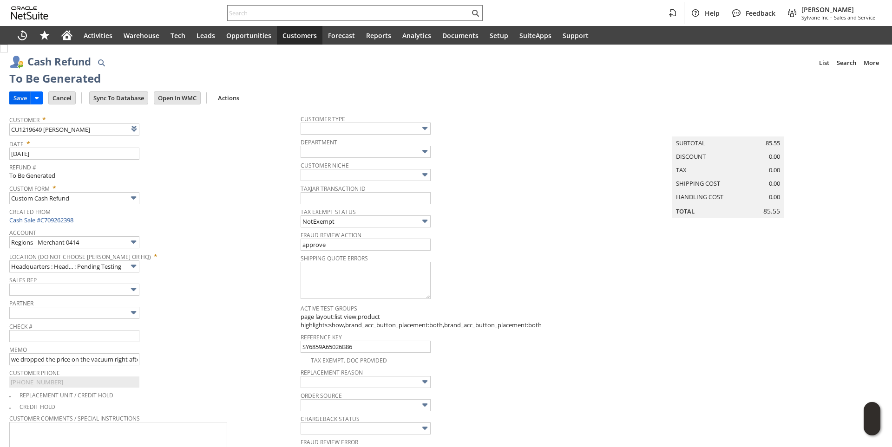
click at [19, 102] on input "Save" at bounding box center [20, 98] width 21 height 12
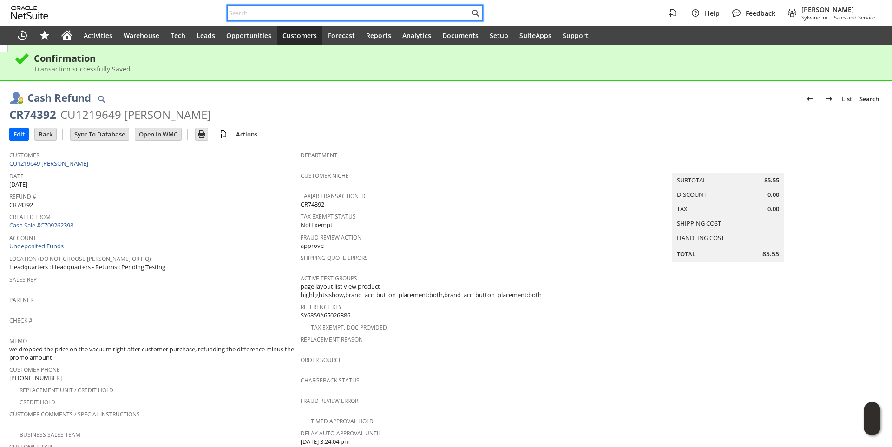
click at [256, 13] on input "text" at bounding box center [349, 12] width 242 height 11
paste input "7067997305"
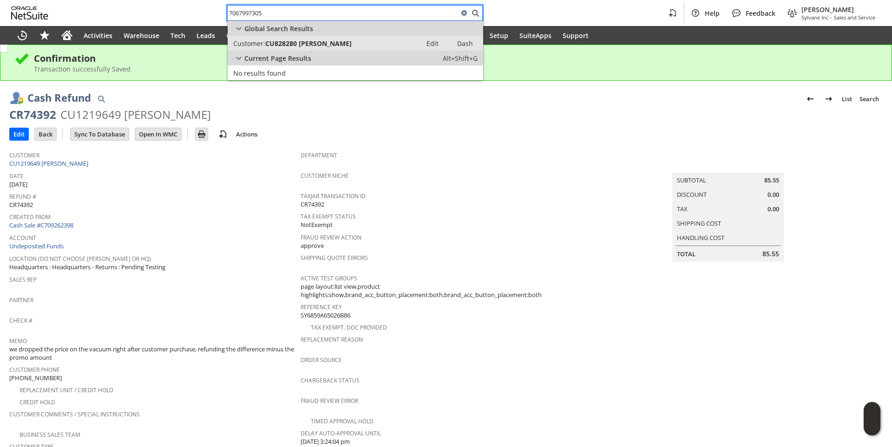
type input "7067997305"
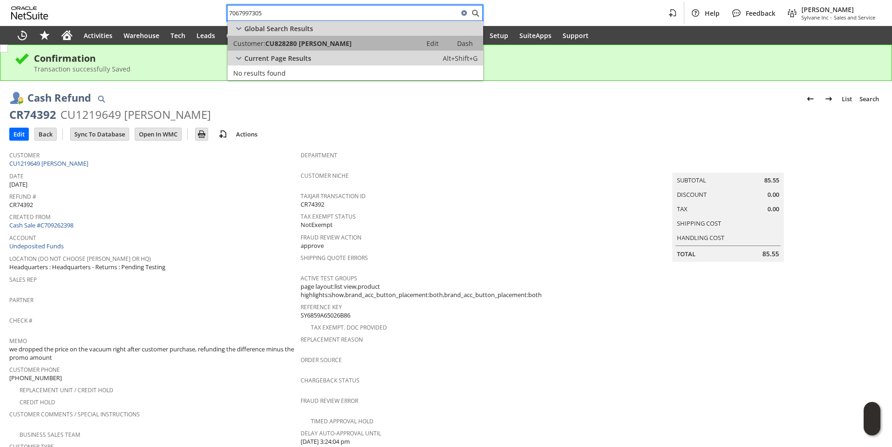
click at [311, 50] on link "Customer: CU828280 ROBERT ONEAL Edit Dash" at bounding box center [355, 43] width 255 height 15
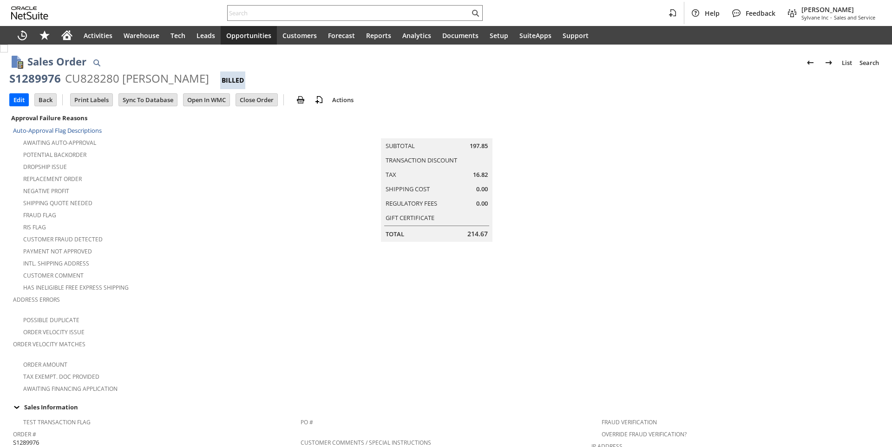
scroll to position [507, 0]
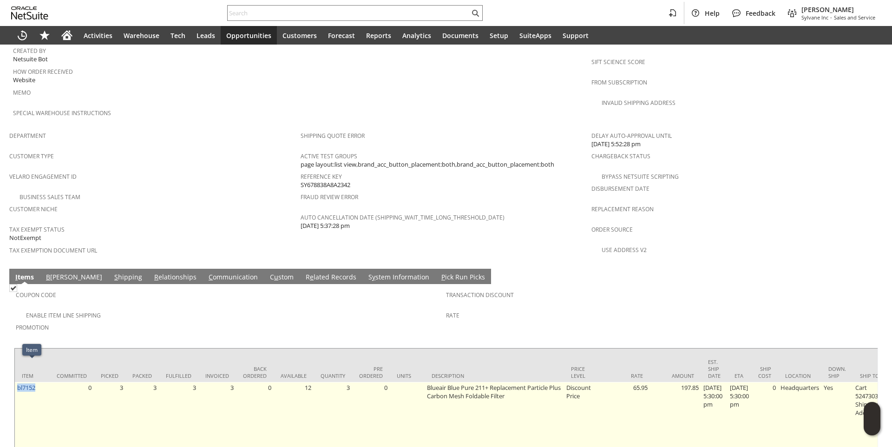
drag, startPoint x: 35, startPoint y: 365, endPoint x: 16, endPoint y: 365, distance: 18.6
click at [16, 382] on td "bl7152" at bounding box center [32, 417] width 35 height 70
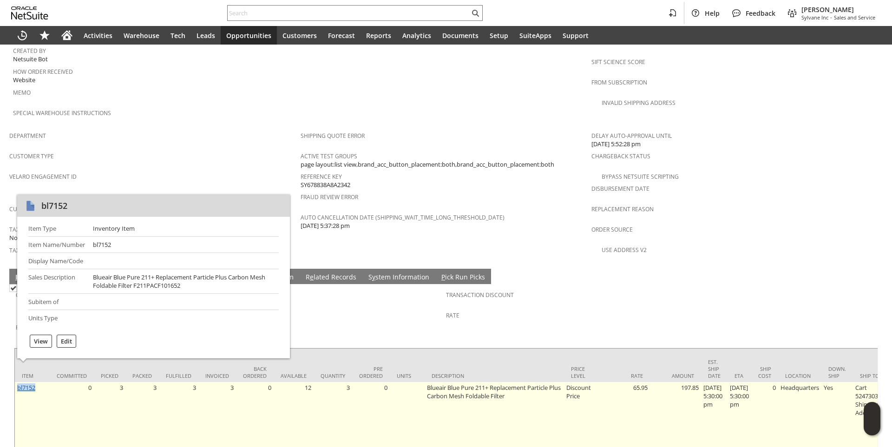
copy link "bl7152"
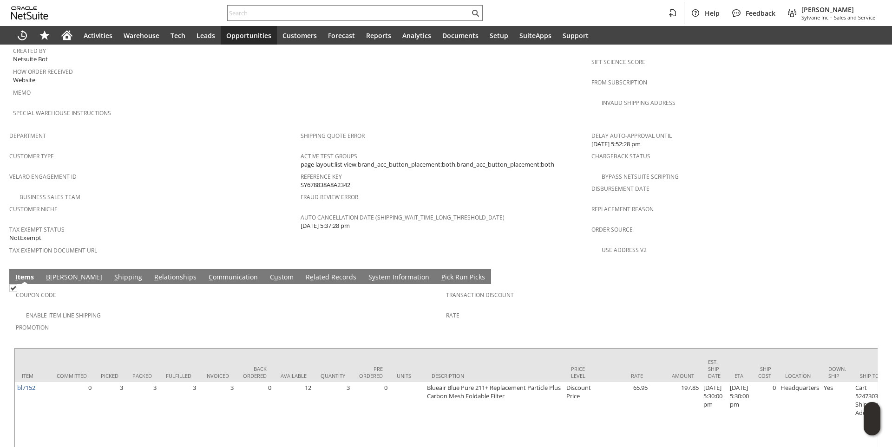
click at [180, 129] on span "Department" at bounding box center [152, 134] width 287 height 11
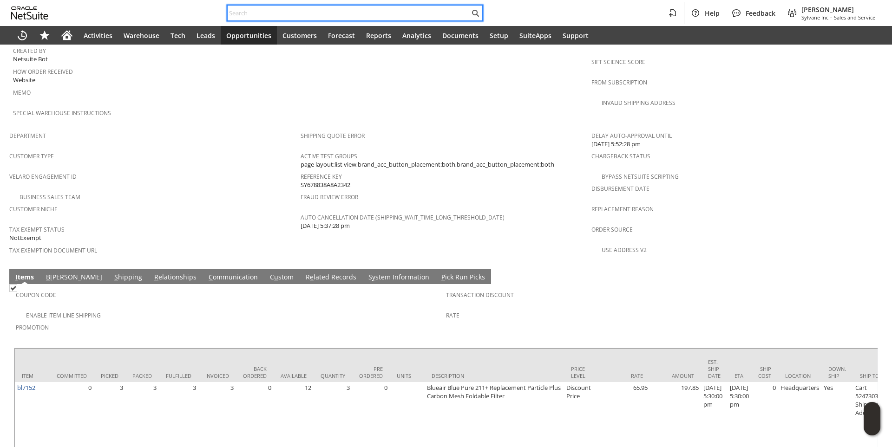
click at [255, 10] on input "text" at bounding box center [349, 12] width 242 height 11
paste input "6149467774"
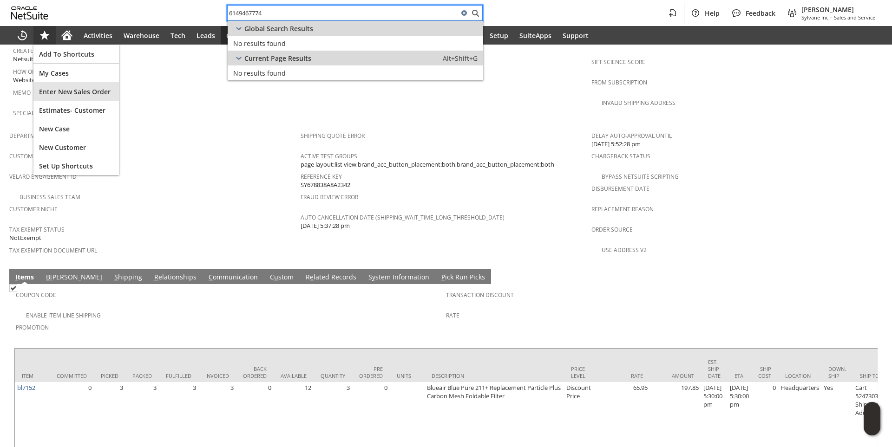
type input "6149467774"
click at [76, 90] on span "Enter New Sales Order" at bounding box center [76, 91] width 74 height 9
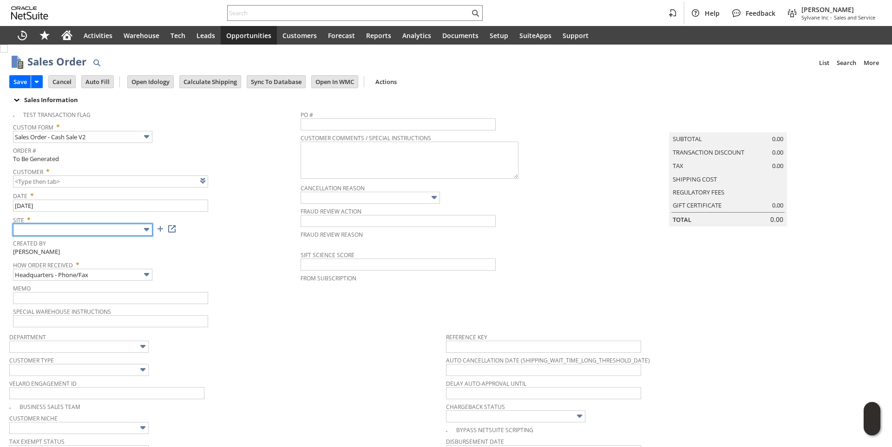
click at [139, 227] on input "text" at bounding box center [82, 230] width 139 height 12
type input "Sylvane - [DOMAIN_NAME]"
click at [237, 239] on span "Created By" at bounding box center [154, 242] width 283 height 11
click at [213, 183] on link at bounding box center [214, 181] width 10 height 10
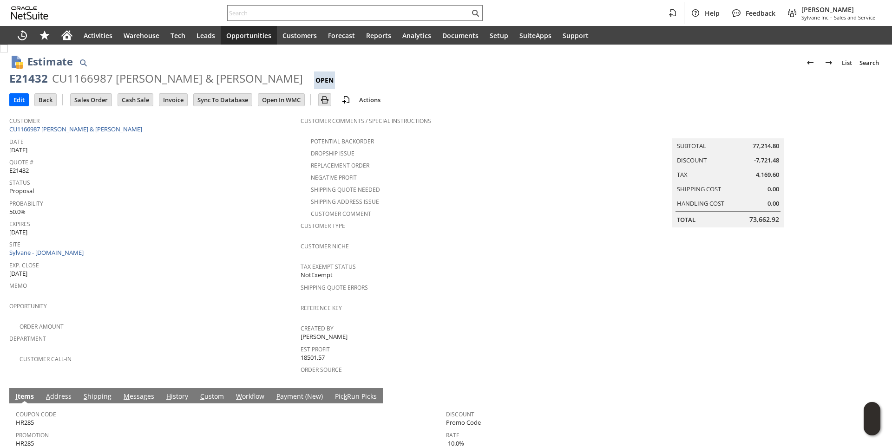
click at [253, 36] on span "Opportunities" at bounding box center [248, 35] width 45 height 9
click at [68, 126] on link "CU1232007 Cirrus Systems" at bounding box center [46, 129] width 75 height 8
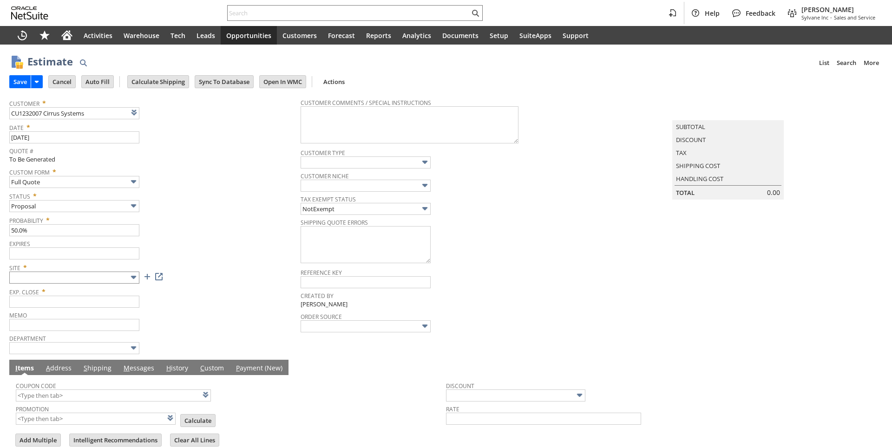
type input "[DATE]"
type input "Add"
type input "Copy Previous"
type input "Intelligent Recommendations ⁰"
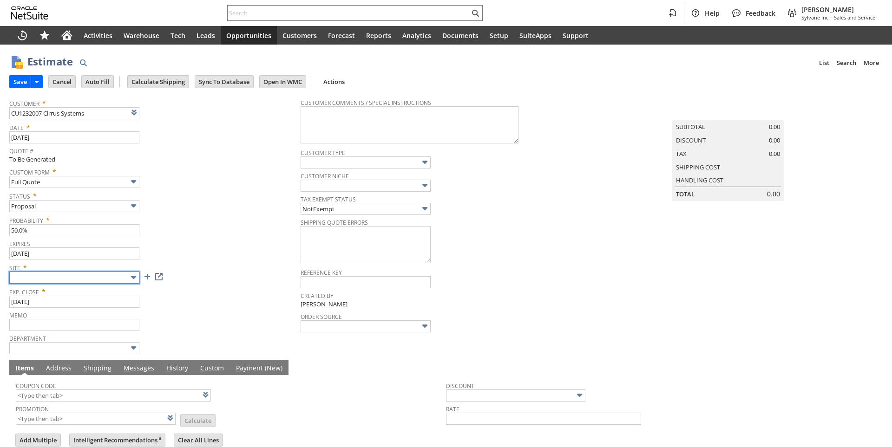
click at [105, 281] on input "text" at bounding box center [74, 278] width 130 height 12
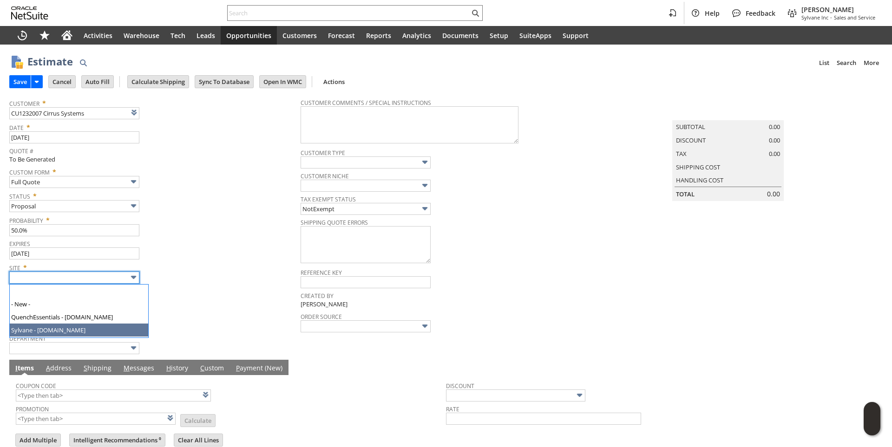
type input "Sylvane - [DOMAIN_NAME]"
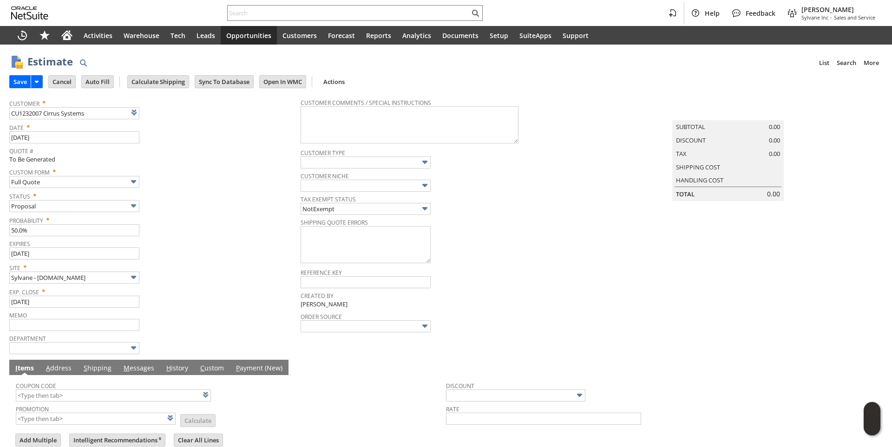
click at [229, 280] on div "Site * Sylvane - www.sylvane.com" at bounding box center [152, 272] width 287 height 23
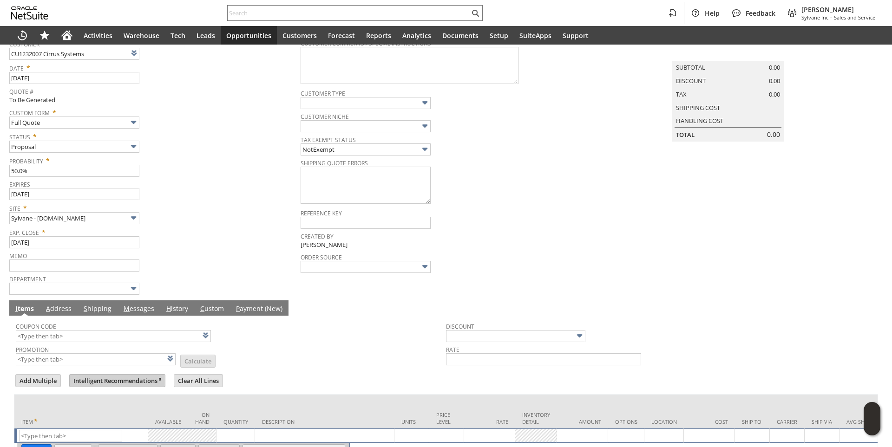
scroll to position [117, 0]
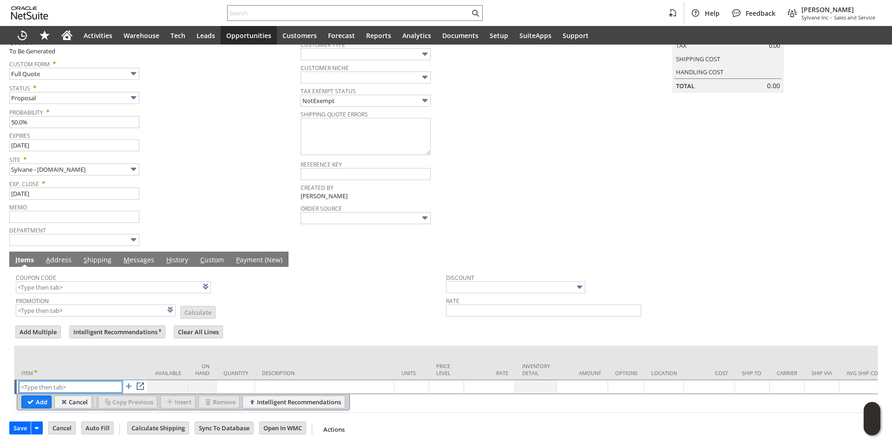
click at [60, 381] on input "text" at bounding box center [70, 387] width 103 height 12
paste input "dr2413"
type input "dr2413"
click at [294, 346] on td "Description" at bounding box center [324, 363] width 139 height 34
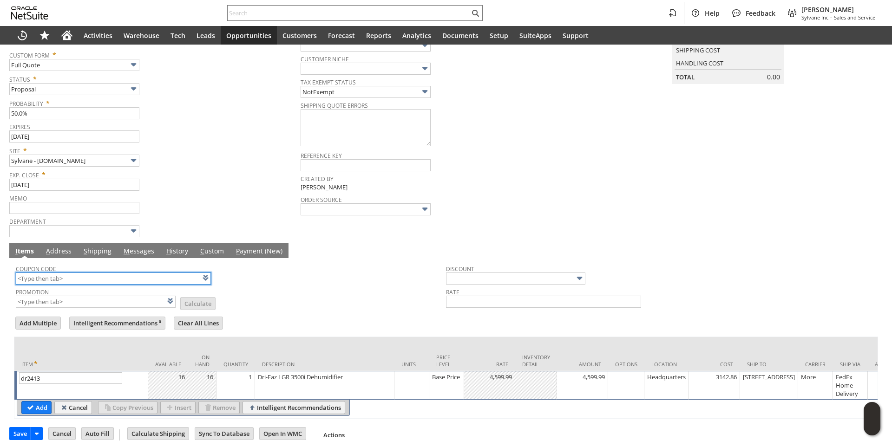
click at [57, 285] on input "text" at bounding box center [113, 279] width 195 height 12
click at [44, 412] on input "Add" at bounding box center [36, 408] width 29 height 12
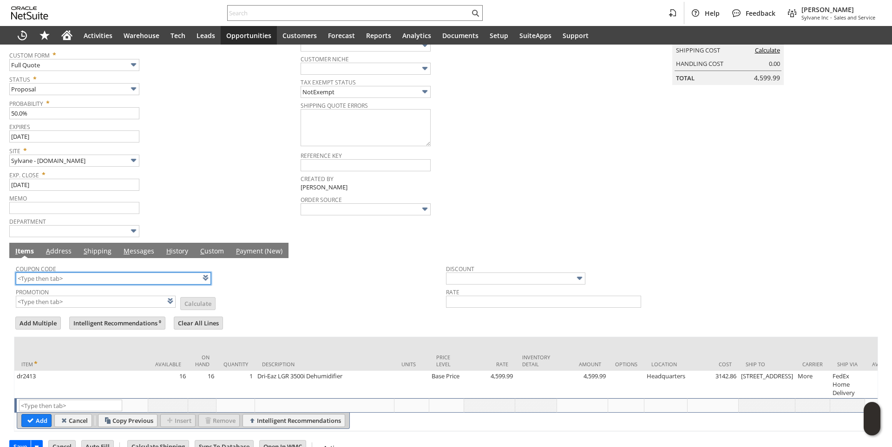
click at [54, 282] on input "text" at bounding box center [113, 279] width 195 height 12
type input "Intelligent Recommendations¹⁰"
click at [336, 319] on form "Add Multiple Intelligent Recommendations¹⁰ Clear All Lines Line Items All Item …" at bounding box center [446, 373] width 864 height 117
type input "HR285"
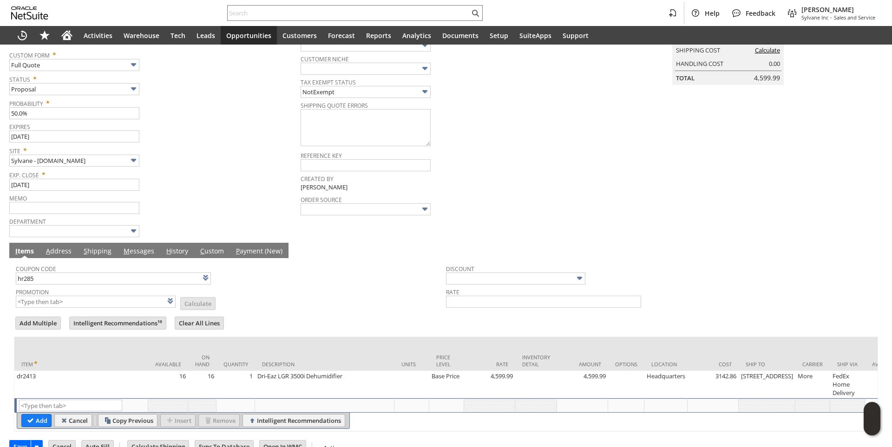
type input "Promo Code"
type input "-10.0%"
click at [139, 257] on link "M essages" at bounding box center [138, 252] width 35 height 10
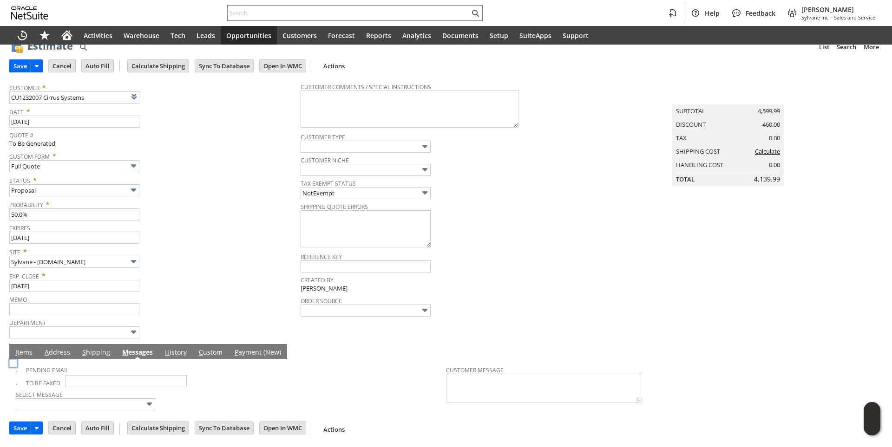
scroll to position [17, 0]
click at [173, 67] on input "Calculate Shipping" at bounding box center [158, 66] width 61 height 12
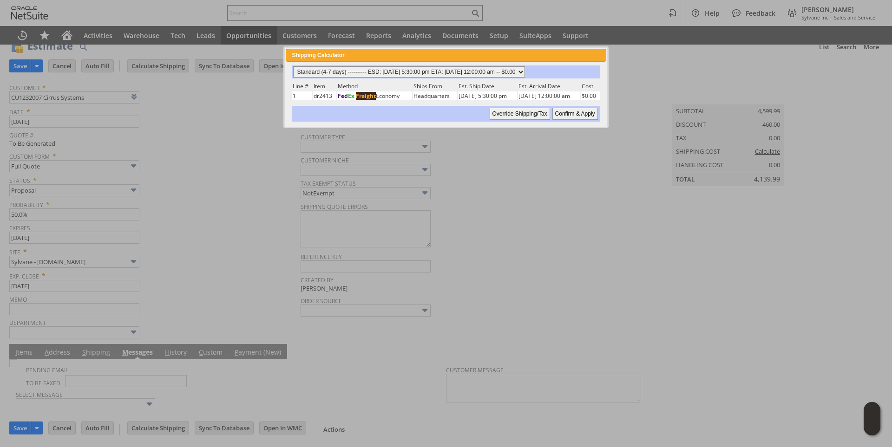
click at [525, 75] on select "Standard (4-7 days) ---------- ESD: 08/26/2025 5:30:00 pm ETA: 09/03/2025 12:00…" at bounding box center [409, 71] width 232 height 11
click at [293, 66] on select "Standard (4-7 days) ---------- ESD: 08/26/2025 5:30:00 pm ETA: 09/03/2025 12:00…" at bounding box center [409, 71] width 232 height 11
click at [583, 111] on input "Confirm & Apply" at bounding box center [575, 114] width 46 height 12
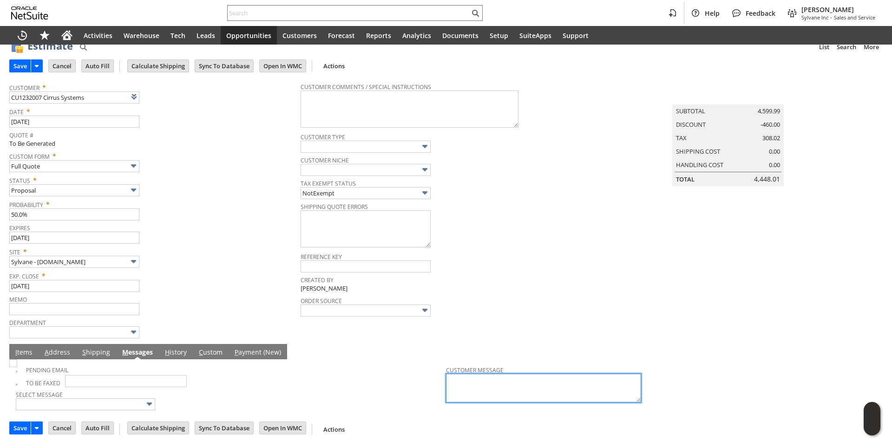
click at [474, 385] on textarea at bounding box center [543, 388] width 195 height 29
click at [564, 380] on textarea "-No leadtime, no delivery/shipping cost" at bounding box center [543, 388] width 195 height 29
type textarea "-No leadtime, no delivery/shipping cost. -Expected delivery time is 3-5 busines…"
click at [310, 382] on td "To Be Faxed" at bounding box center [231, 381] width 430 height 13
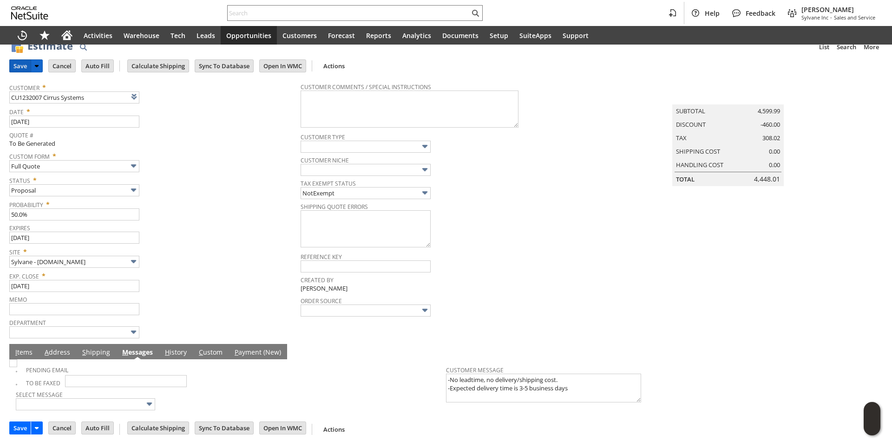
click at [17, 60] on input "Save" at bounding box center [20, 66] width 21 height 12
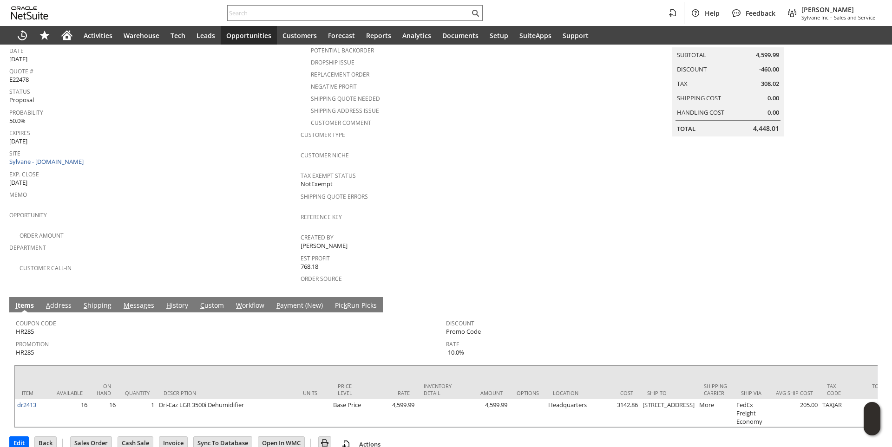
scroll to position [139, 0]
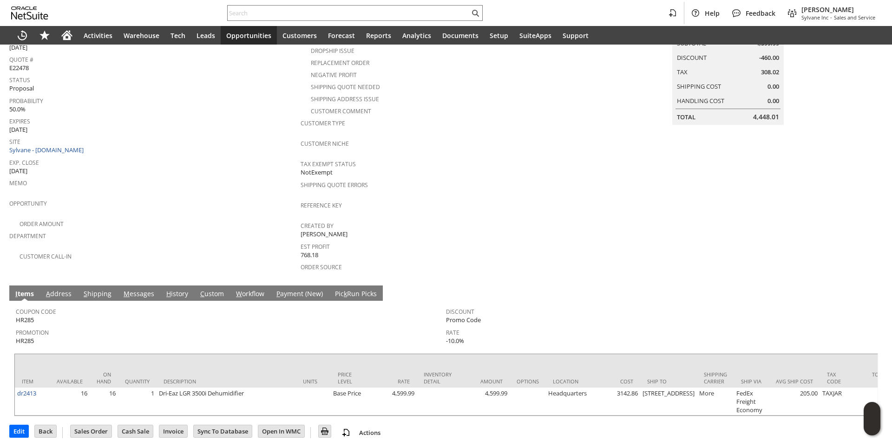
click at [137, 289] on link "M essages" at bounding box center [138, 294] width 35 height 10
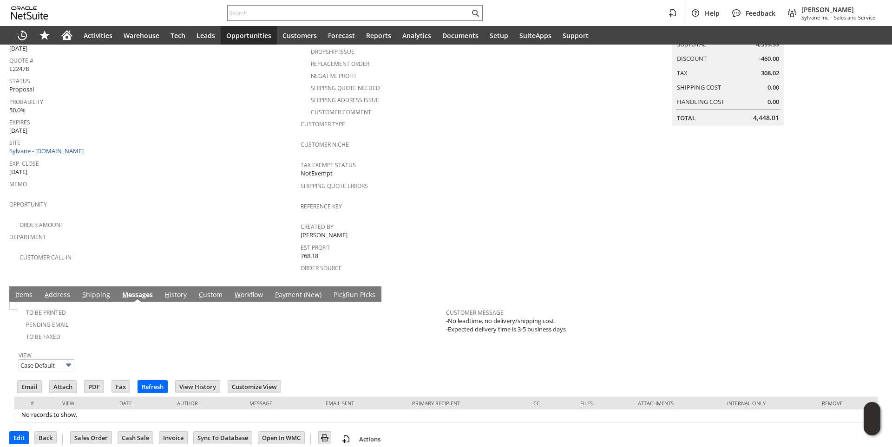
scroll to position [0, 0]
click at [33, 381] on input "Email" at bounding box center [30, 387] width 24 height 12
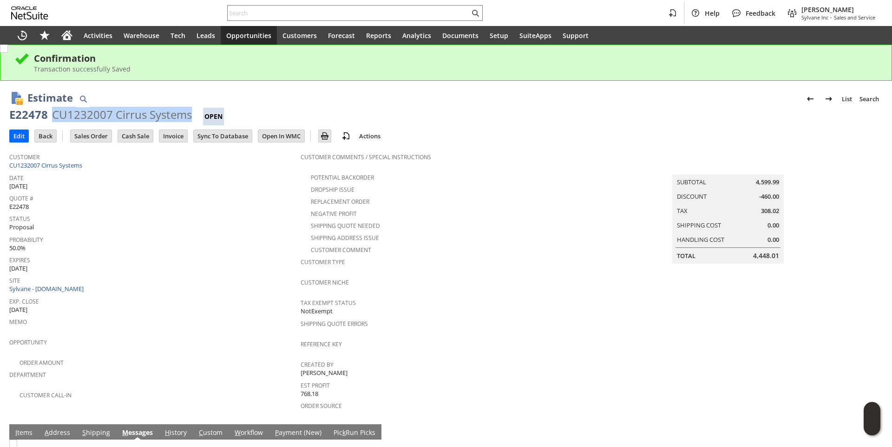
drag, startPoint x: 52, startPoint y: 112, endPoint x: 180, endPoint y: 116, distance: 127.8
click at [188, 118] on div "CU1232007 Cirrus Systems" at bounding box center [122, 114] width 140 height 15
drag, startPoint x: 179, startPoint y: 116, endPoint x: 144, endPoint y: 114, distance: 34.9
click at [177, 115] on div "CU1232007 Cirrus Systems" at bounding box center [122, 114] width 140 height 15
click at [68, 116] on div "CU1232007 Cirrus Systems" at bounding box center [122, 114] width 140 height 15
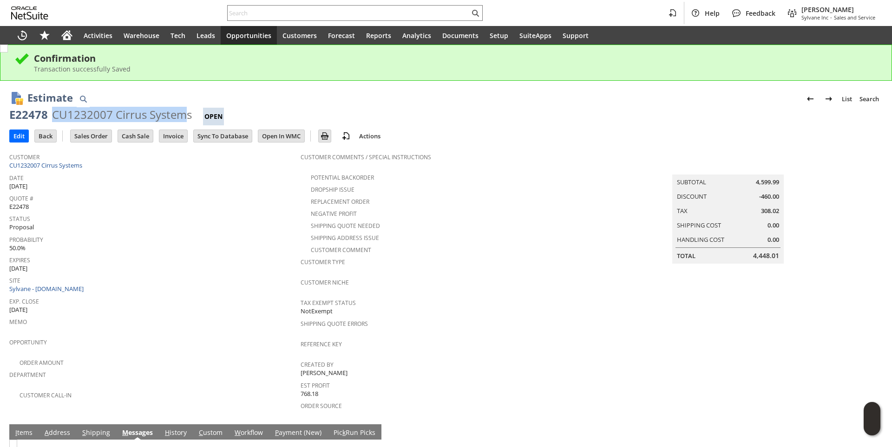
click at [51, 116] on div "E22478 CU1232007 Cirrus Systems Open" at bounding box center [445, 116] width 873 height 18
drag, startPoint x: 51, startPoint y: 116, endPoint x: 173, endPoint y: 114, distance: 121.7
click at [173, 114] on div "E22478 CU1232007 Cirrus Systems Open" at bounding box center [445, 116] width 873 height 18
